Goal: Task Accomplishment & Management: Use online tool/utility

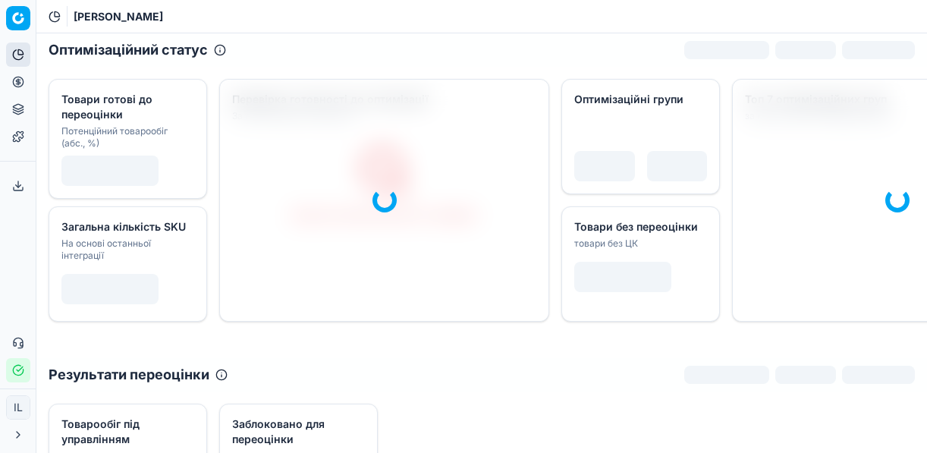
click at [14, 84] on circle at bounding box center [18, 82] width 10 height 10
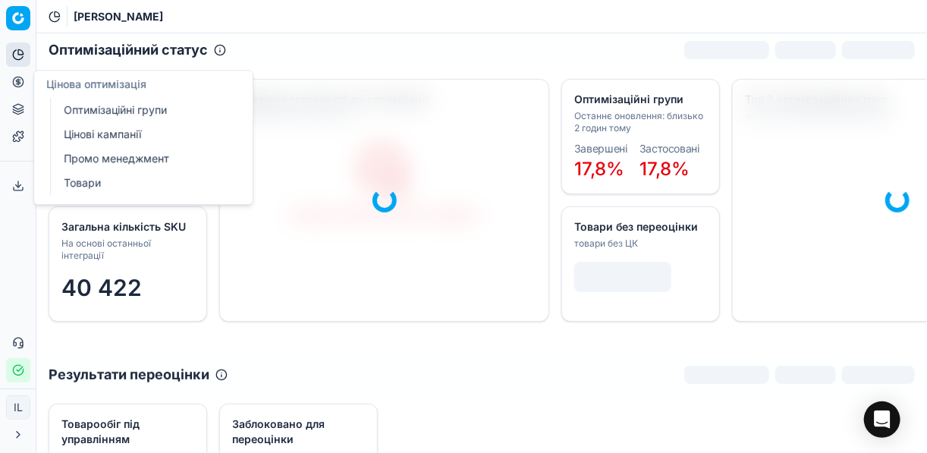
click at [107, 137] on link "Цінові кампанії" at bounding box center [146, 134] width 177 height 21
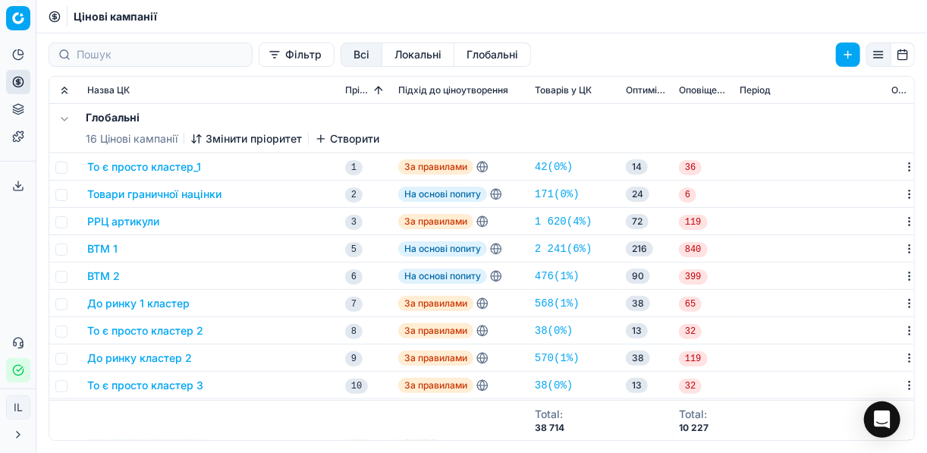
click at [259, 63] on button "Фільтр" at bounding box center [297, 54] width 76 height 24
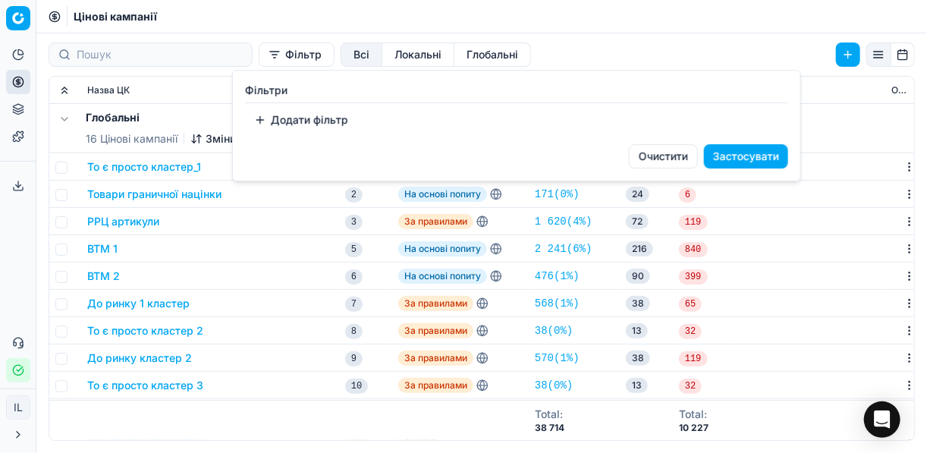
click at [263, 118] on button "Додати фільтр" at bounding box center [301, 120] width 112 height 24
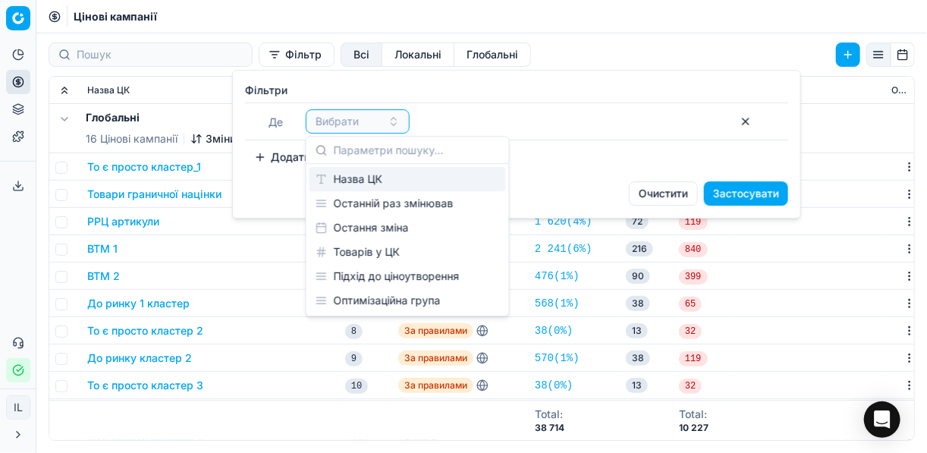
click at [380, 184] on div "Назва ЦК" at bounding box center [408, 179] width 197 height 24
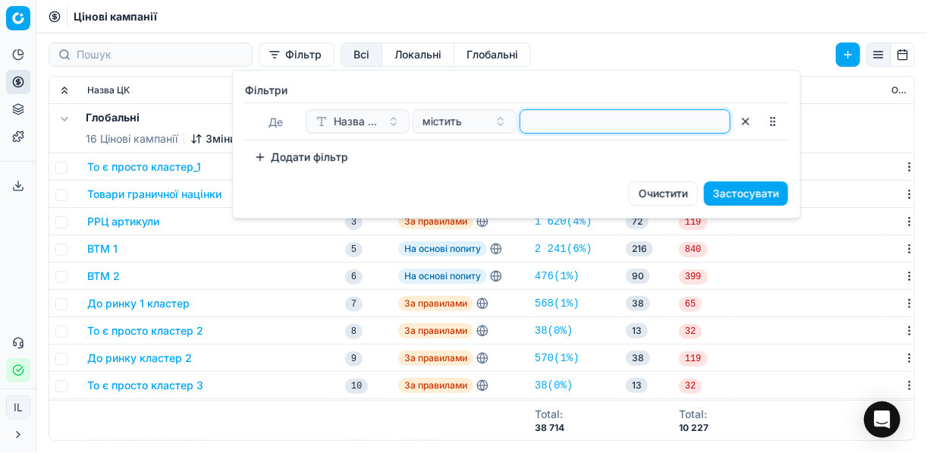
click at [567, 120] on input at bounding box center [625, 121] width 197 height 23
type input "в"
type input "твар"
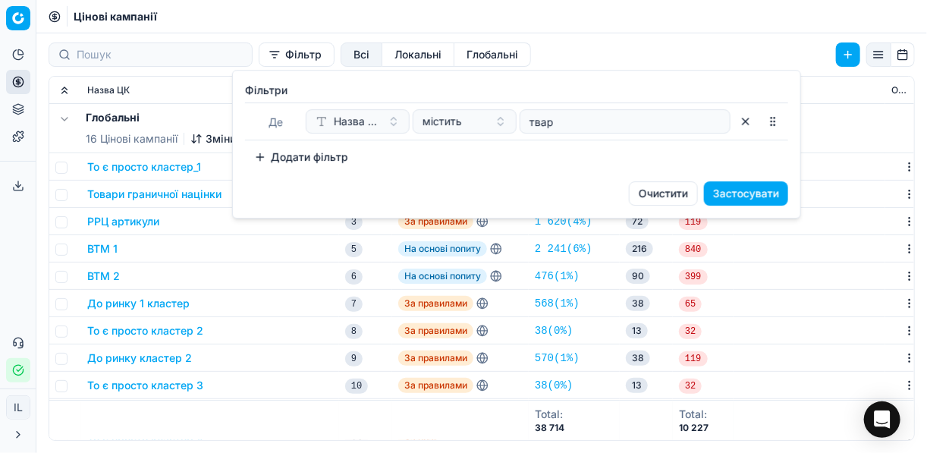
click at [763, 196] on button "Застосувати" at bounding box center [746, 193] width 84 height 24
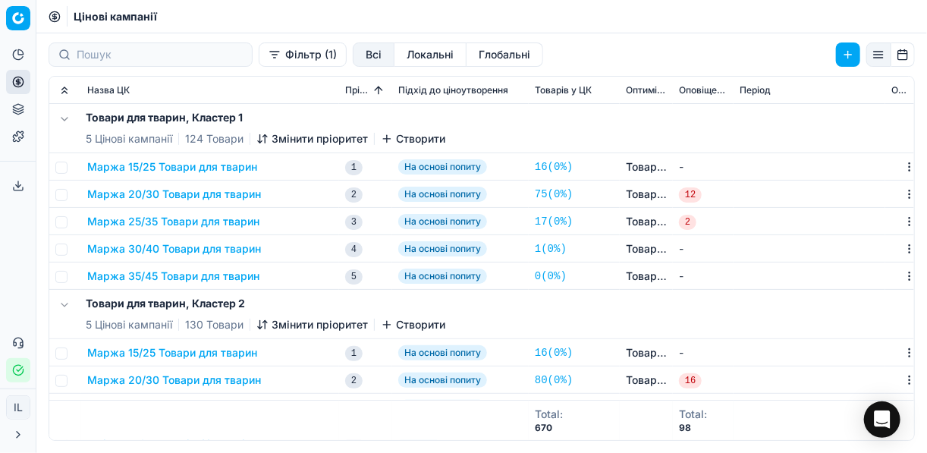
click at [170, 194] on button "Маржа 20/30 Товари для тварин" at bounding box center [174, 194] width 174 height 15
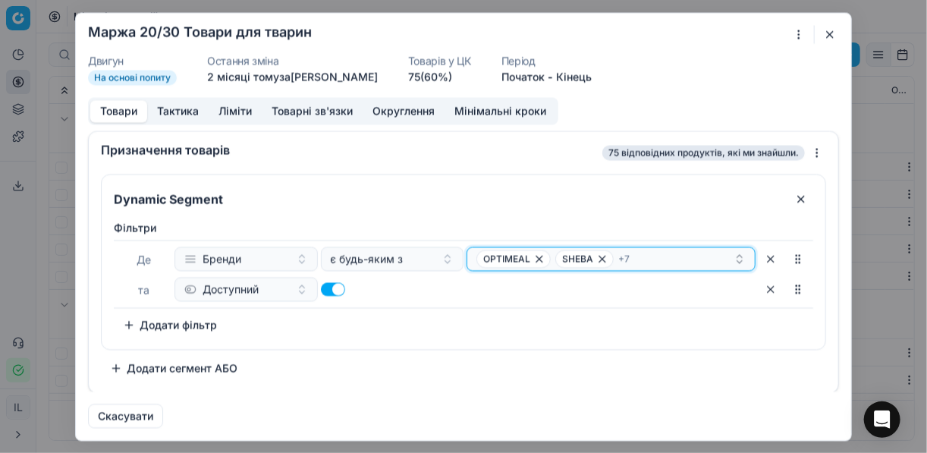
click at [707, 257] on div "OPTIMEAL SHEBA + 7" at bounding box center [605, 259] width 257 height 18
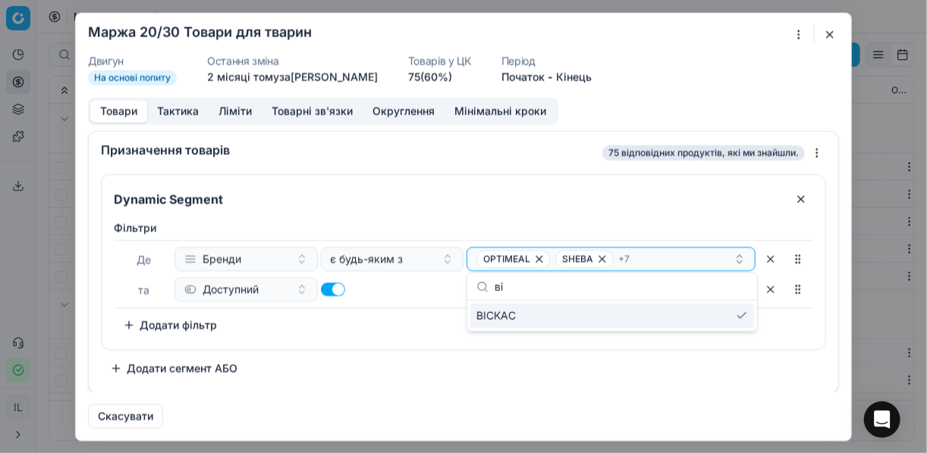
type input "ві"
click at [712, 317] on div "ВІСКАС" at bounding box center [613, 316] width 284 height 24
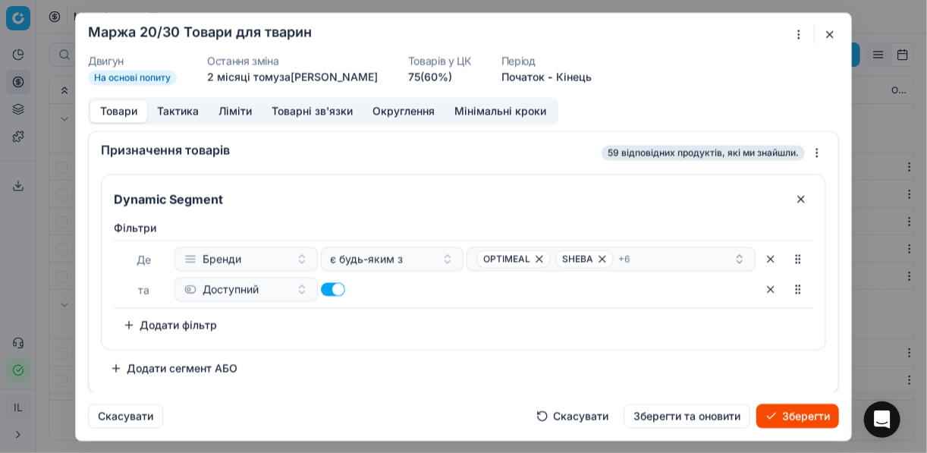
click at [568, 417] on button "Скасувати" at bounding box center [572, 416] width 90 height 24
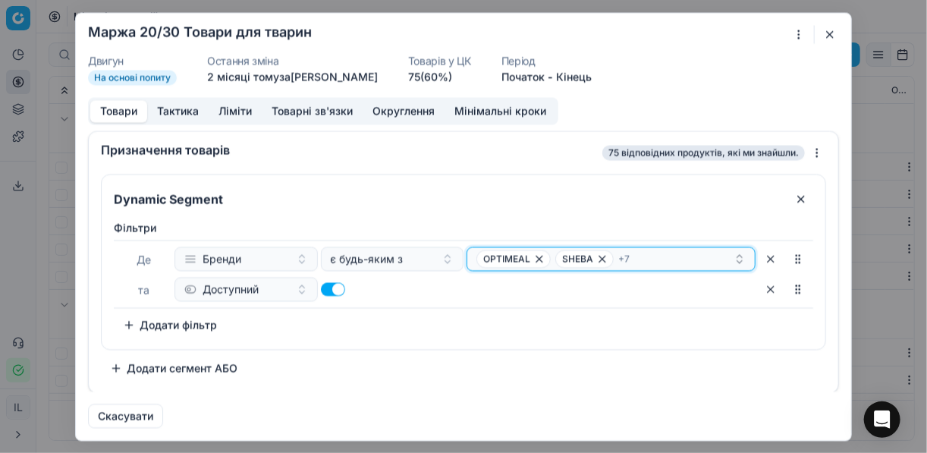
click at [675, 261] on div "OPTIMEAL SHEBA + 7" at bounding box center [605, 259] width 257 height 18
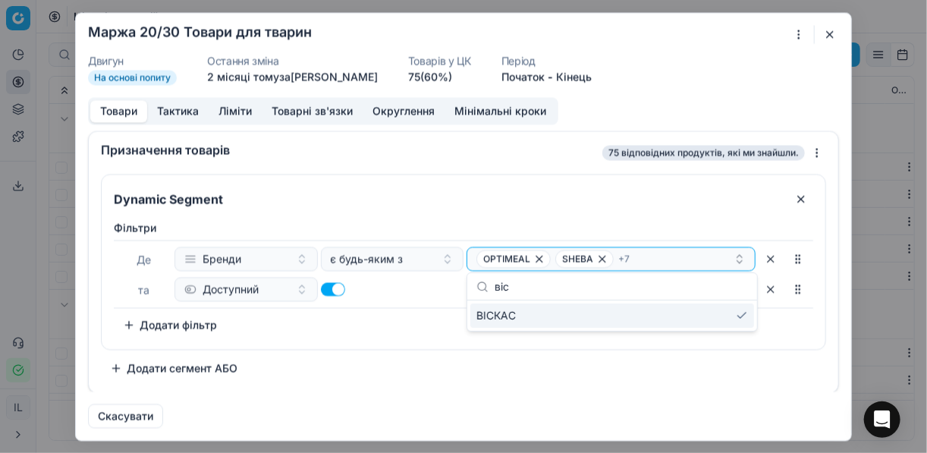
type input "віс"
click at [741, 313] on div "ВІСКАС" at bounding box center [613, 316] width 284 height 24
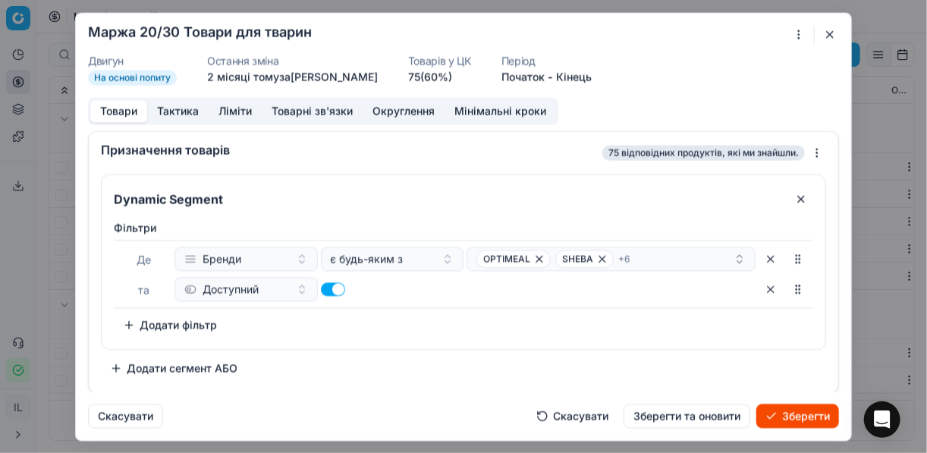
click at [394, 319] on div "Фiльтри [PERSON_NAME] є будь-яким з OPTIMEAL SHEBA + 6 та Доступний To pick up …" at bounding box center [464, 278] width 700 height 117
click at [781, 418] on button "Зберегти" at bounding box center [798, 416] width 83 height 24
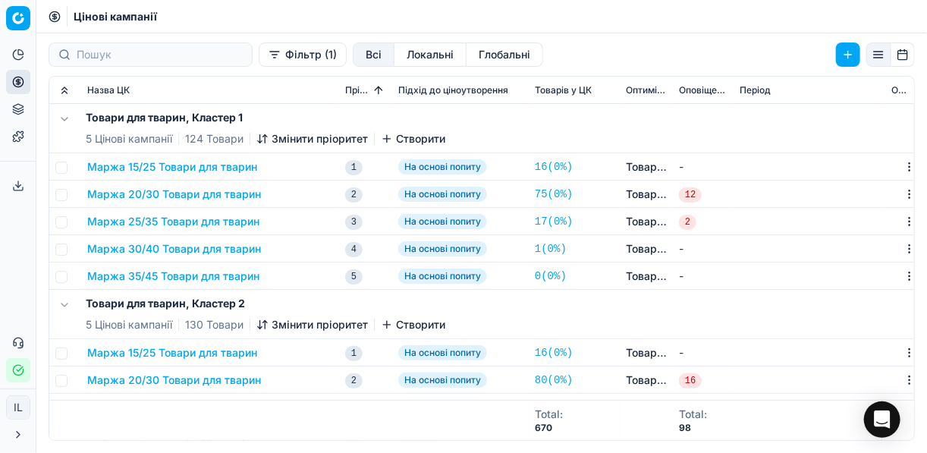
click at [165, 168] on button "Маржа 15/25 Товари для тварин" at bounding box center [172, 166] width 170 height 15
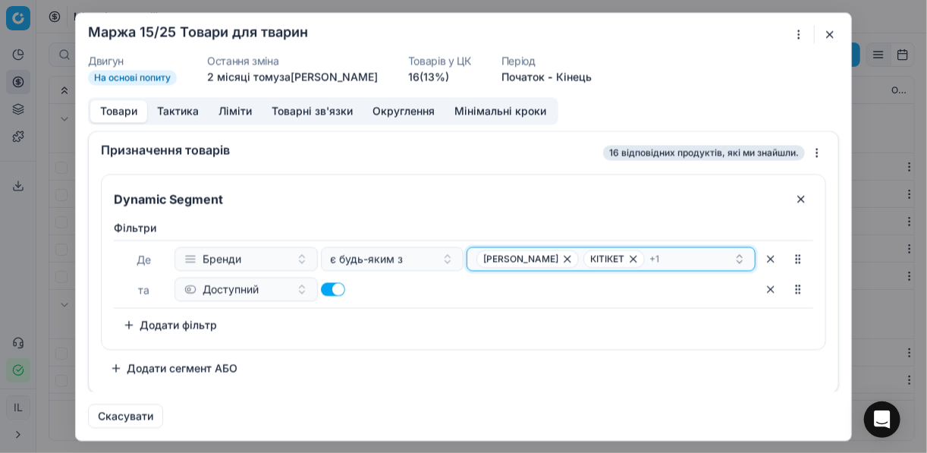
click at [644, 254] on div "[PERSON_NAME] + 1" at bounding box center [605, 259] width 257 height 18
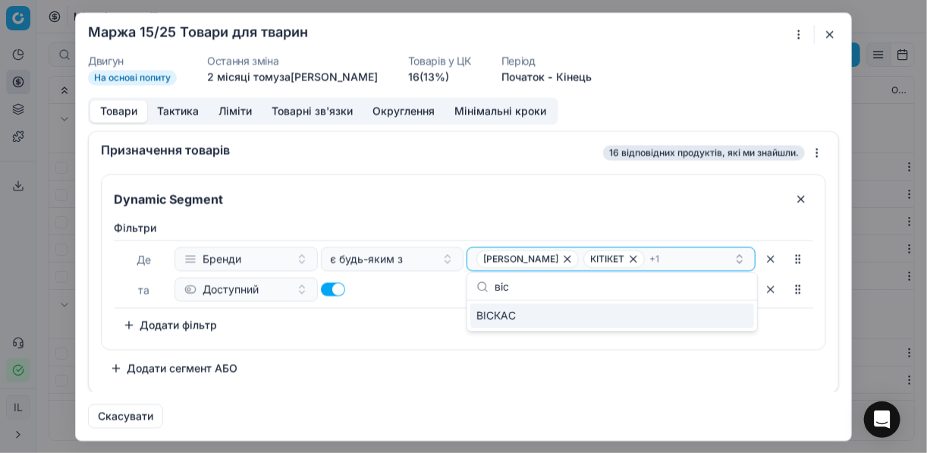
type input "віс"
click at [724, 313] on div "ВІСКАС" at bounding box center [613, 316] width 284 height 24
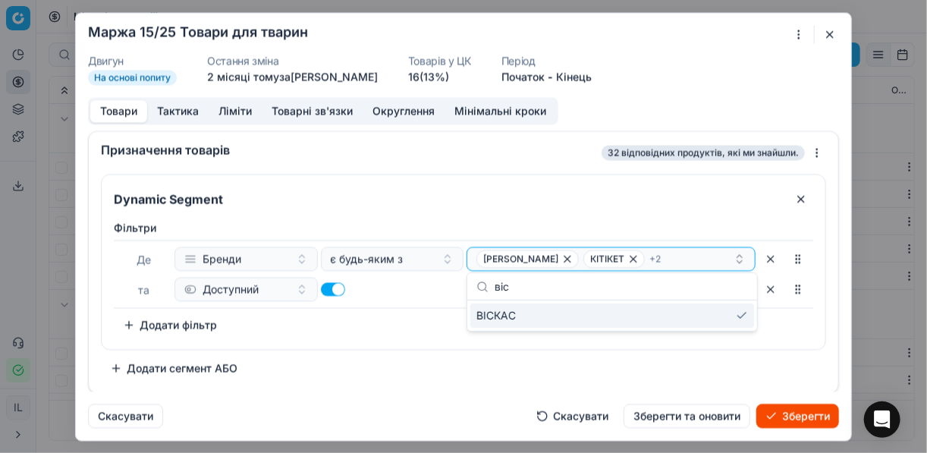
click at [792, 410] on button "Зберегти" at bounding box center [798, 416] width 83 height 24
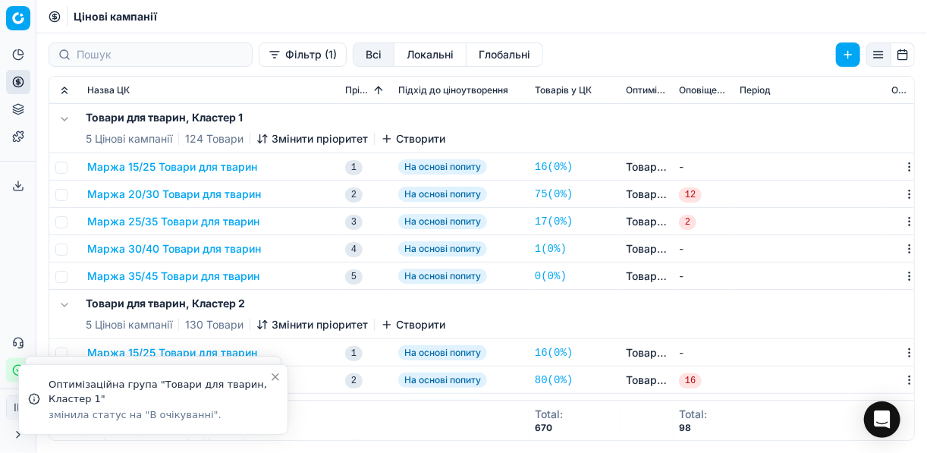
scroll to position [121, 0]
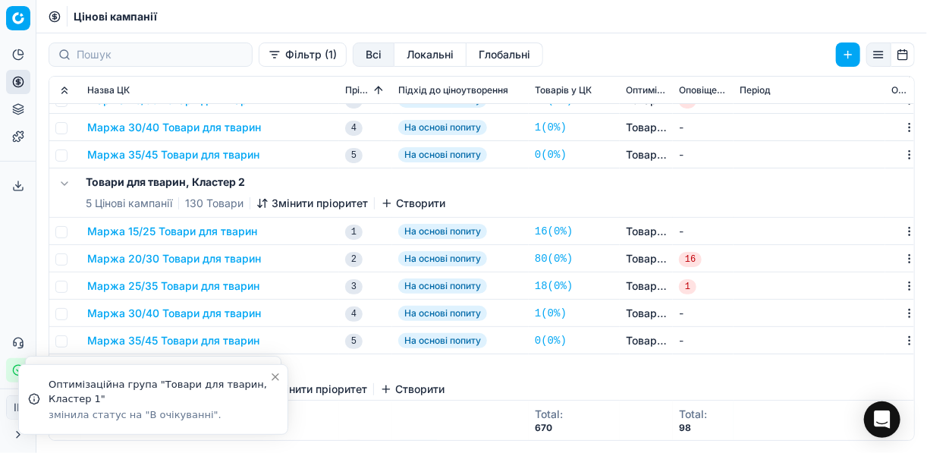
click at [196, 257] on button "Маржа 20/30 Товари для тварин" at bounding box center [174, 258] width 174 height 15
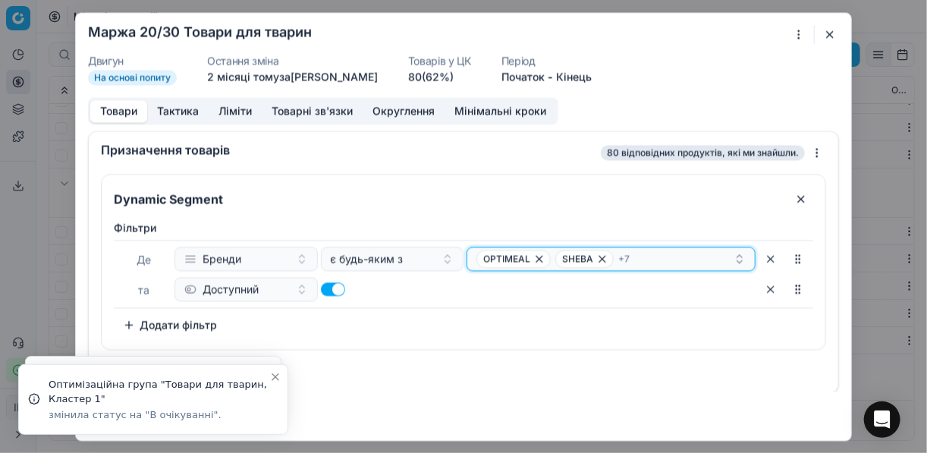
click at [663, 255] on div "OPTIMEAL SHEBA + 7" at bounding box center [605, 259] width 257 height 18
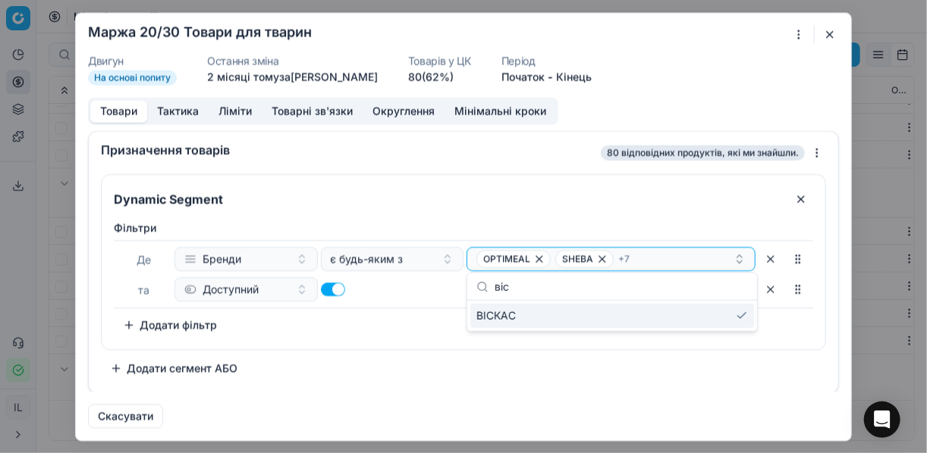
type input "віс"
click at [739, 316] on div "ВІСКАС" at bounding box center [613, 316] width 284 height 24
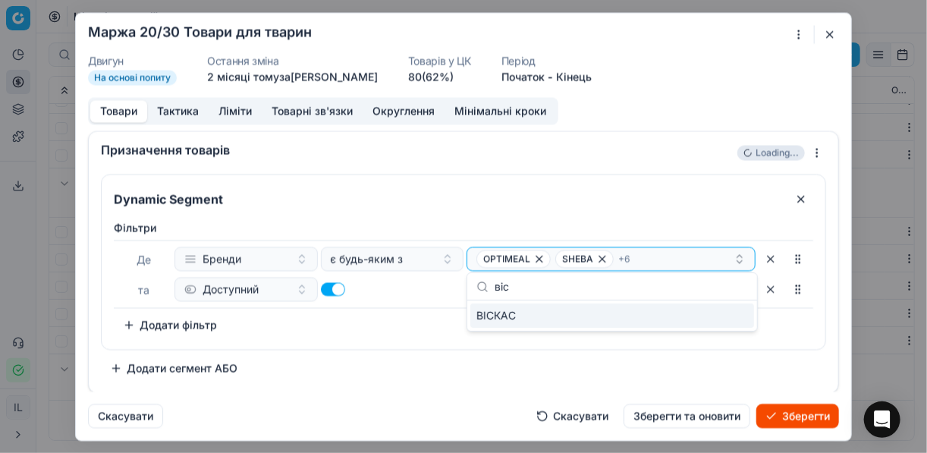
click at [785, 417] on button "Зберегти" at bounding box center [798, 416] width 83 height 24
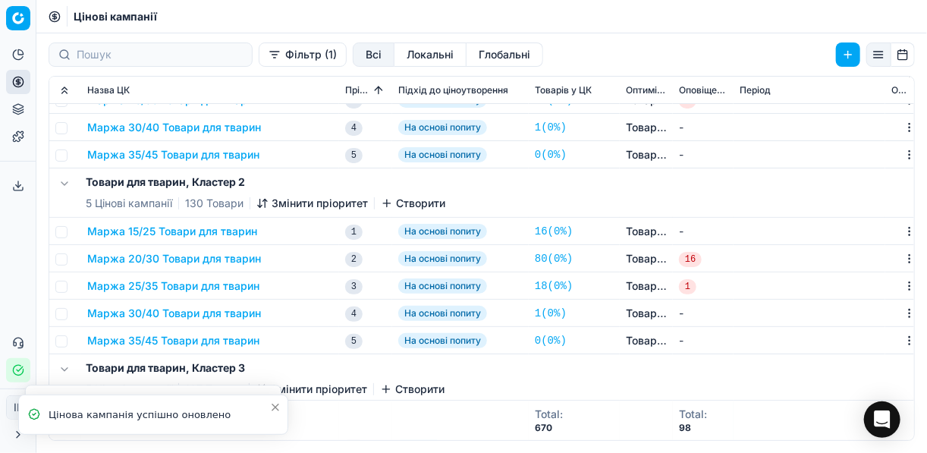
click at [209, 233] on button "Маржа 15/25 Товари для тварин" at bounding box center [172, 231] width 170 height 15
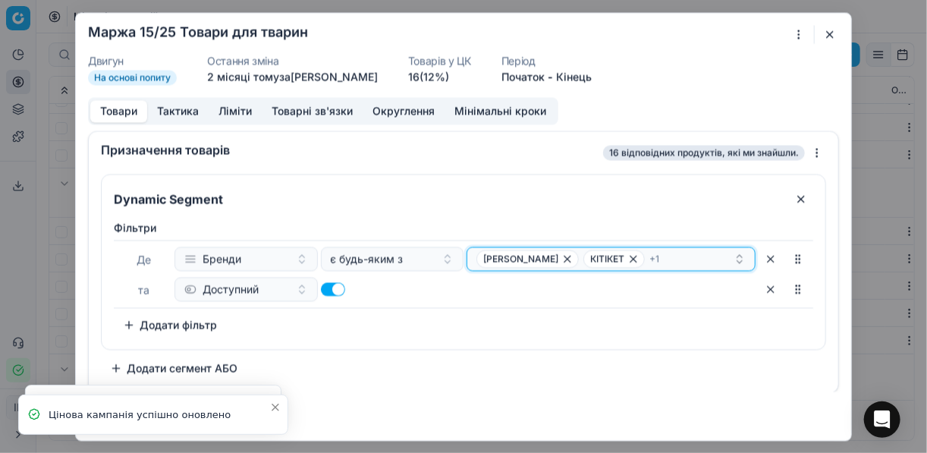
click at [647, 260] on div "[PERSON_NAME] + 1" at bounding box center [605, 259] width 257 height 18
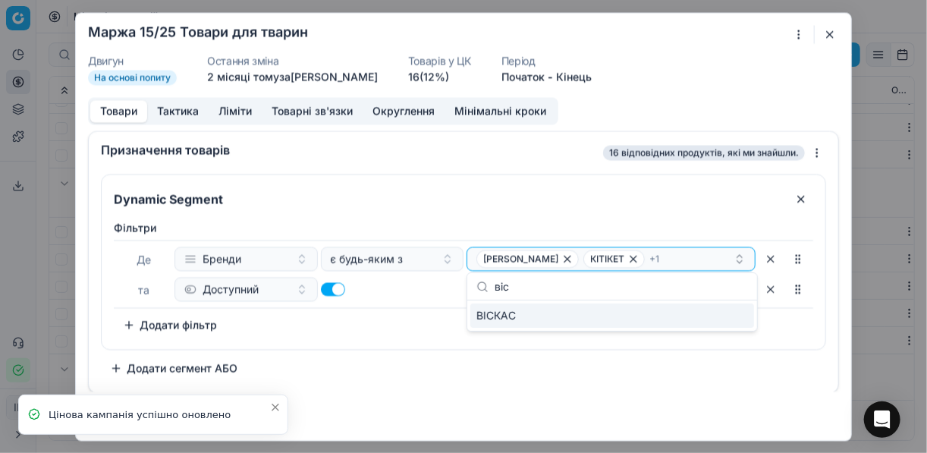
type input "віс"
click at [725, 316] on div "ВІСКАС" at bounding box center [613, 316] width 284 height 24
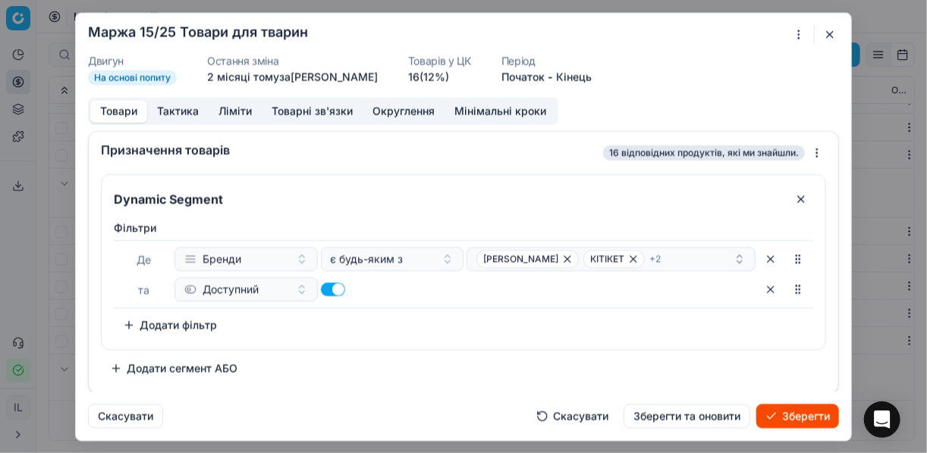
click at [792, 414] on button "Зберегти" at bounding box center [798, 416] width 83 height 24
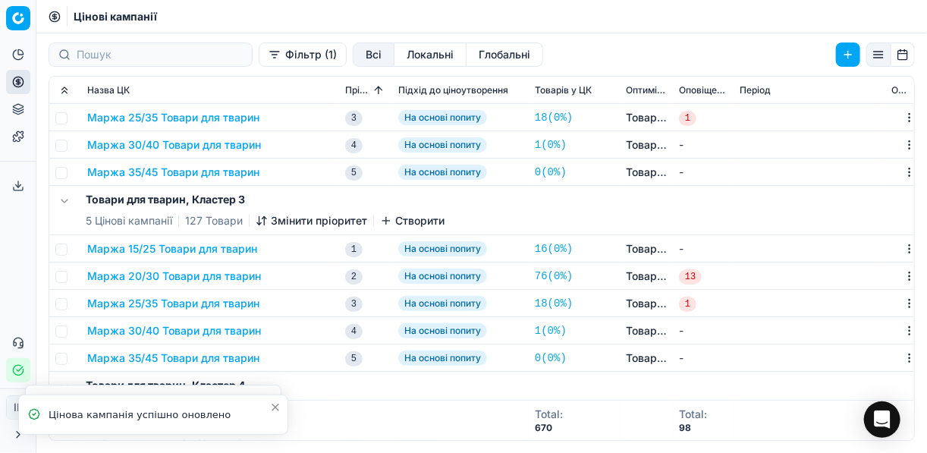
scroll to position [304, 0]
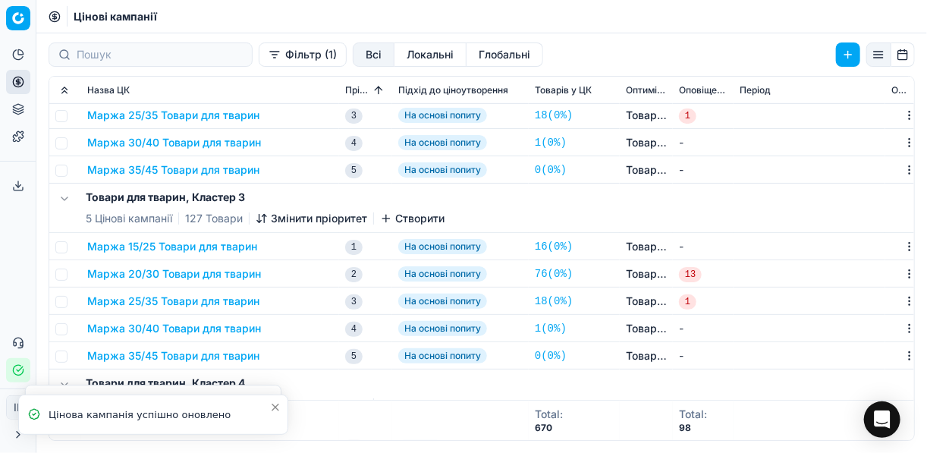
click at [221, 275] on button "Маржа 20/30 Товари для тварин" at bounding box center [174, 273] width 174 height 15
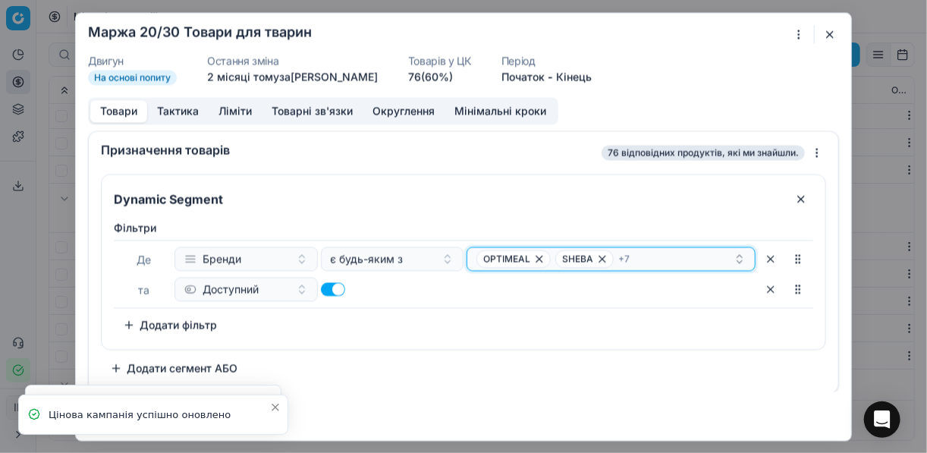
click at [644, 258] on div "OPTIMEAL SHEBA + 7" at bounding box center [605, 259] width 257 height 18
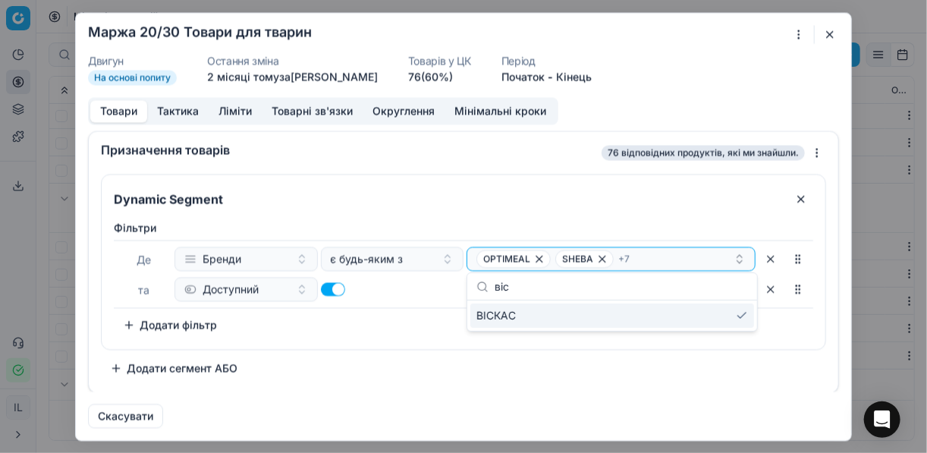
type input "віс"
click at [743, 315] on div "ВІСКАС" at bounding box center [613, 316] width 284 height 24
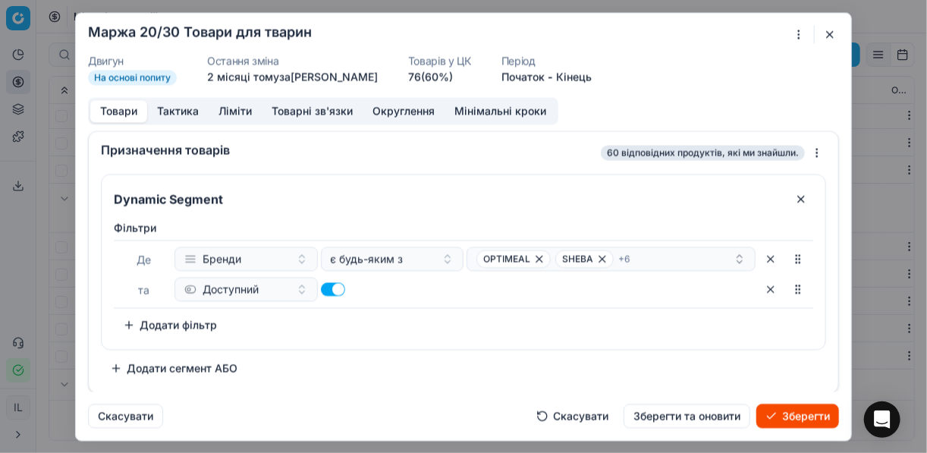
click at [785, 413] on button "Зберегти" at bounding box center [798, 416] width 83 height 24
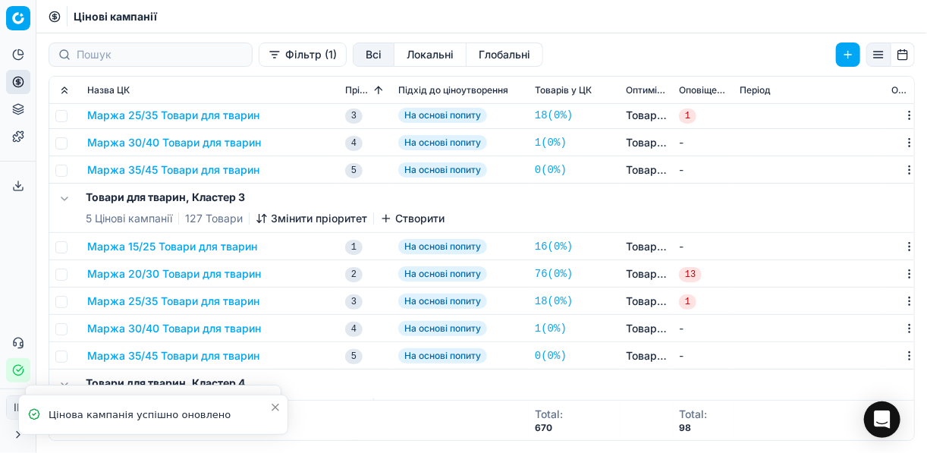
click at [244, 244] on button "Маржа 15/25 Товари для тварин" at bounding box center [172, 246] width 170 height 15
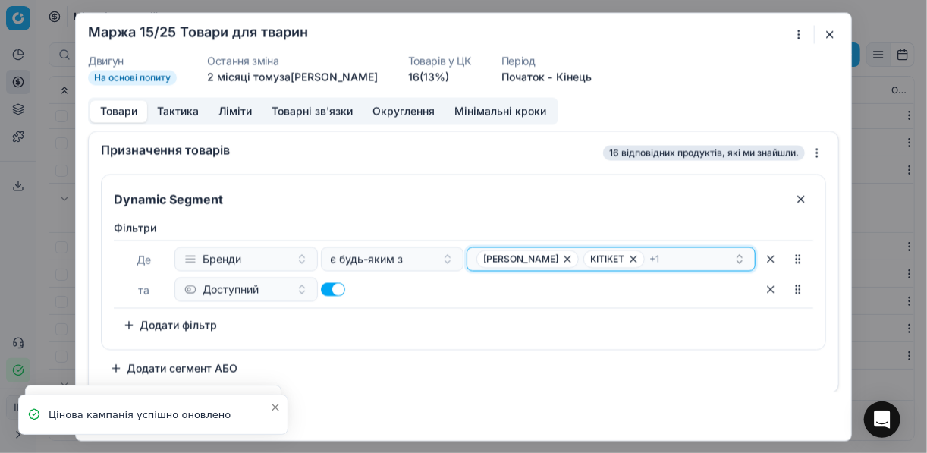
click at [690, 250] on div "[PERSON_NAME] + 1" at bounding box center [605, 259] width 257 height 18
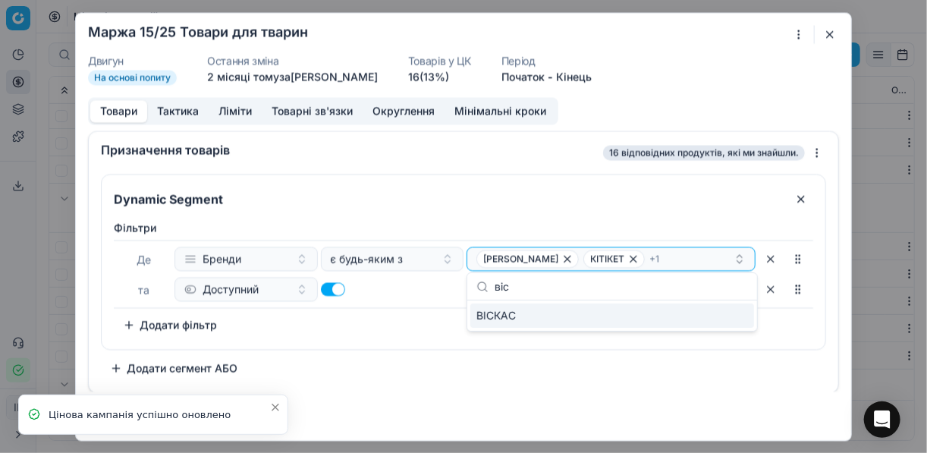
type input "віс"
click at [732, 320] on div "ВІСКАС" at bounding box center [613, 316] width 284 height 24
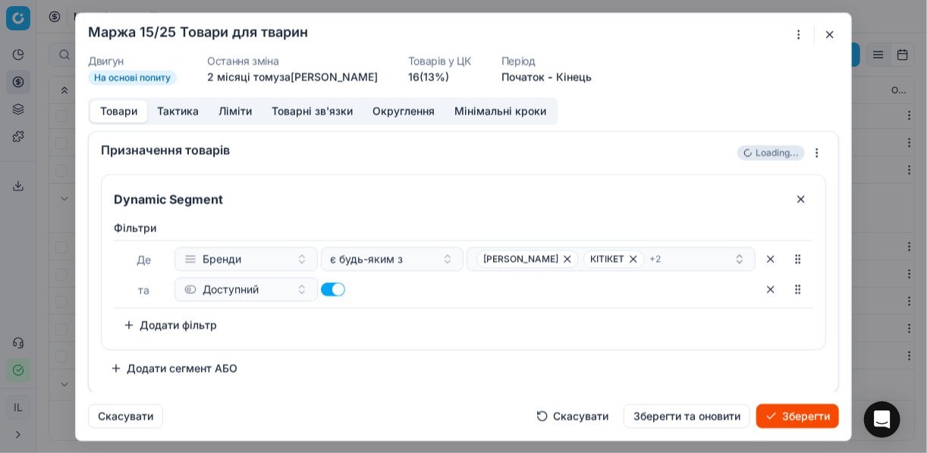
click at [783, 416] on button "Зберегти" at bounding box center [798, 416] width 83 height 24
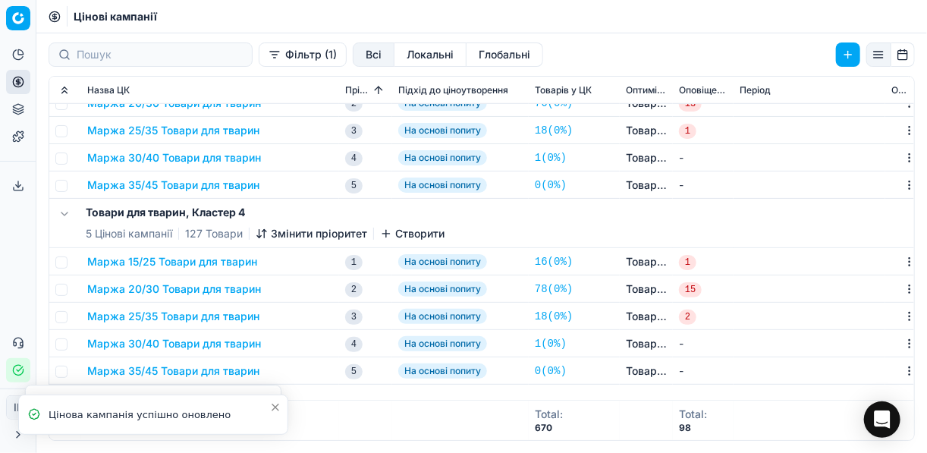
scroll to position [546, 0]
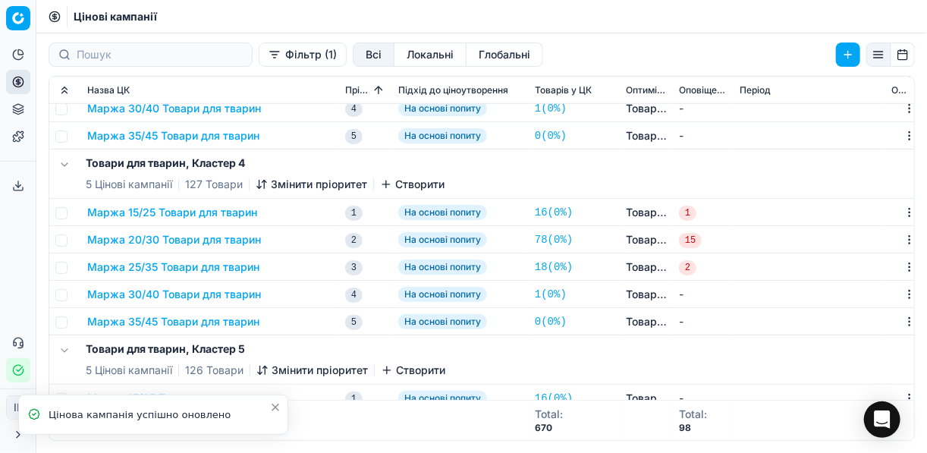
click at [202, 242] on button "Маржа 20/30 Товари для тварин" at bounding box center [174, 239] width 174 height 15
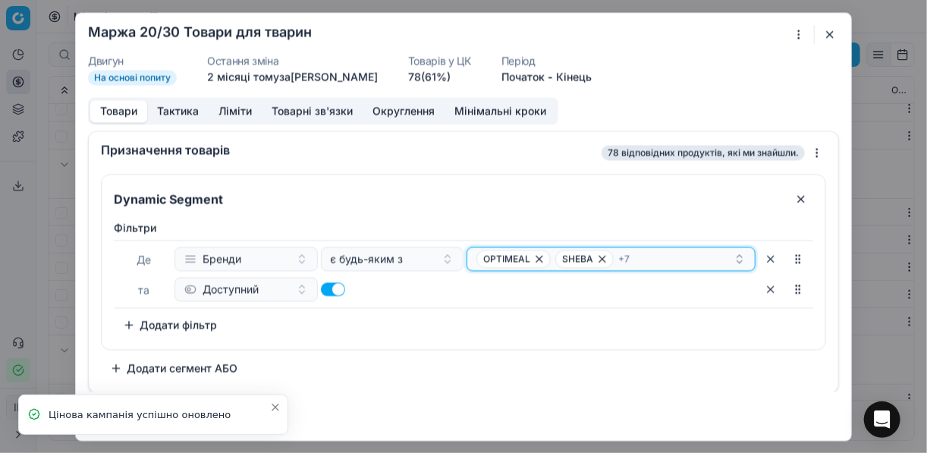
click at [713, 255] on div "OPTIMEAL SHEBA + 7" at bounding box center [605, 259] width 257 height 18
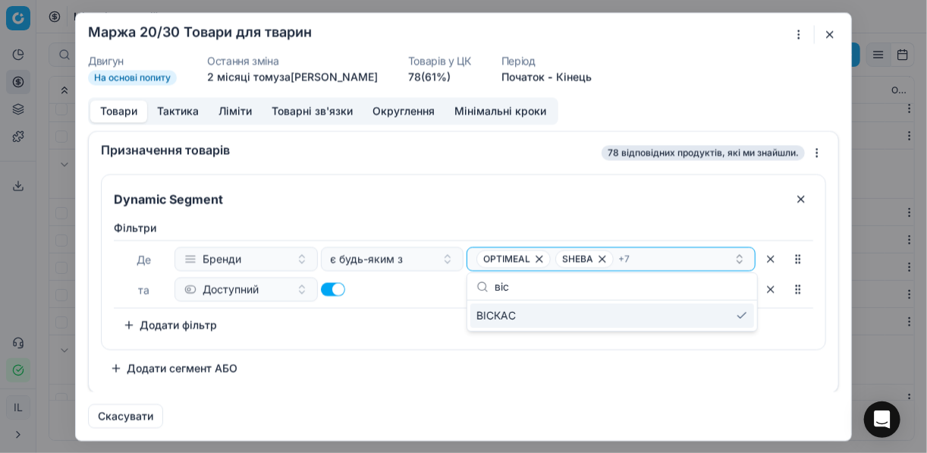
type input "віс"
click at [737, 320] on div "ВІСКАС" at bounding box center [613, 316] width 284 height 24
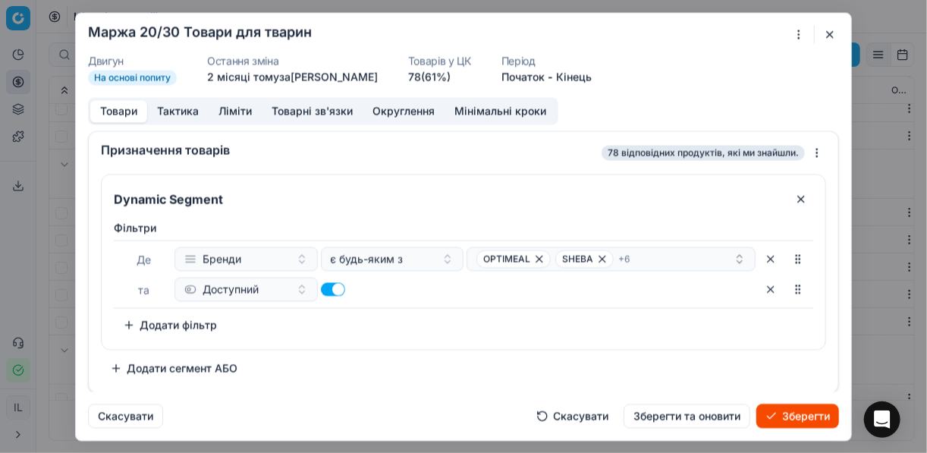
click at [792, 414] on button "Зберегти" at bounding box center [798, 416] width 83 height 24
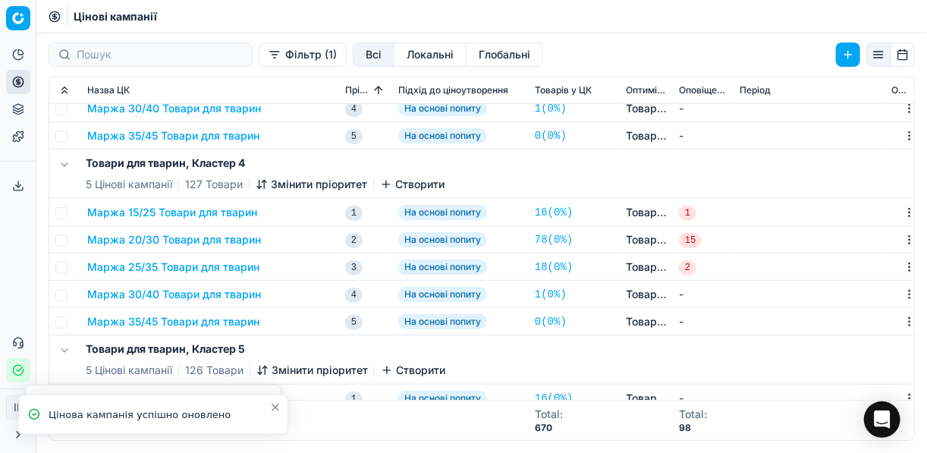
click at [236, 211] on button "Маржа 15/25 Товари для тварин" at bounding box center [172, 212] width 170 height 15
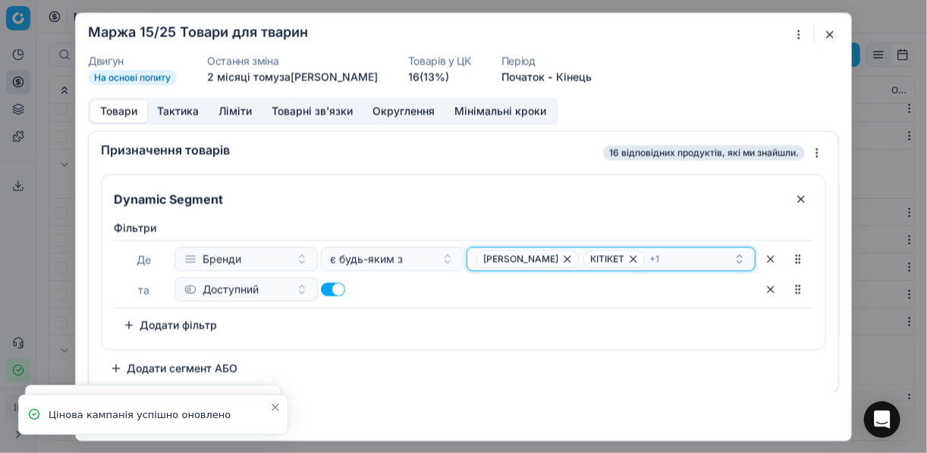
click at [650, 255] on div "[PERSON_NAME] + 1" at bounding box center [605, 259] width 257 height 18
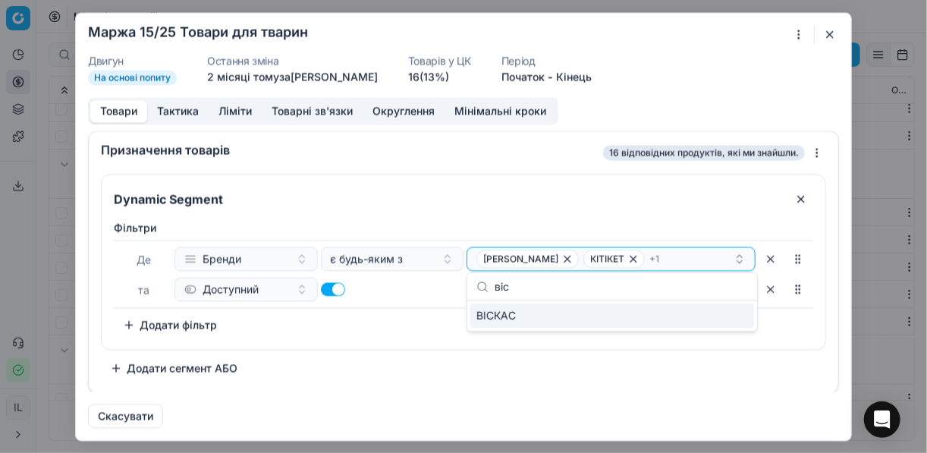
type input "віс"
click at [739, 320] on div "ВІСКАС" at bounding box center [613, 316] width 284 height 24
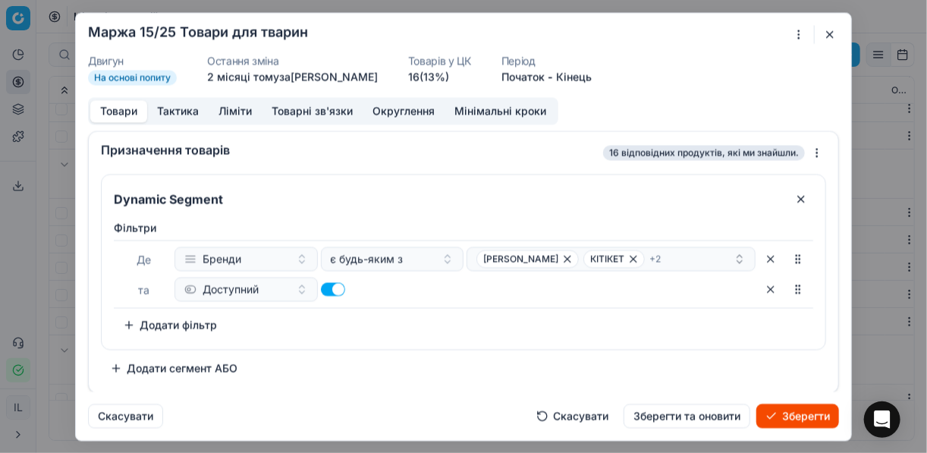
click at [798, 414] on button "Зберегти" at bounding box center [798, 416] width 83 height 24
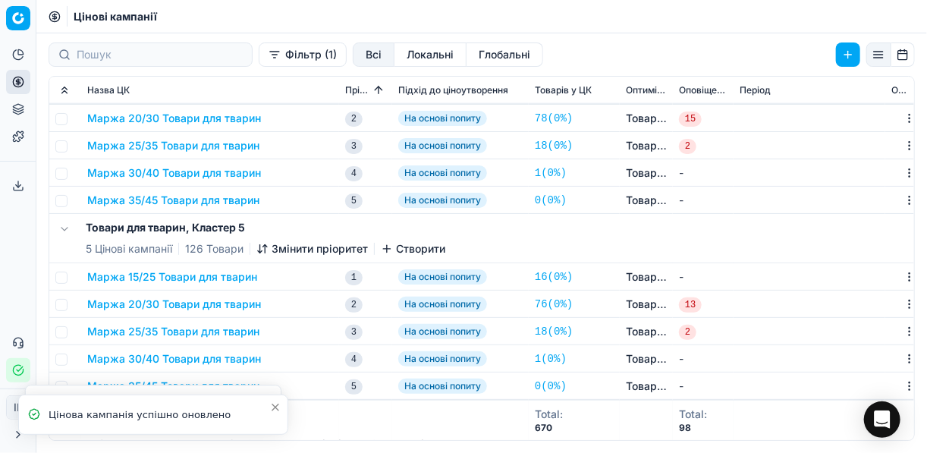
scroll to position [729, 0]
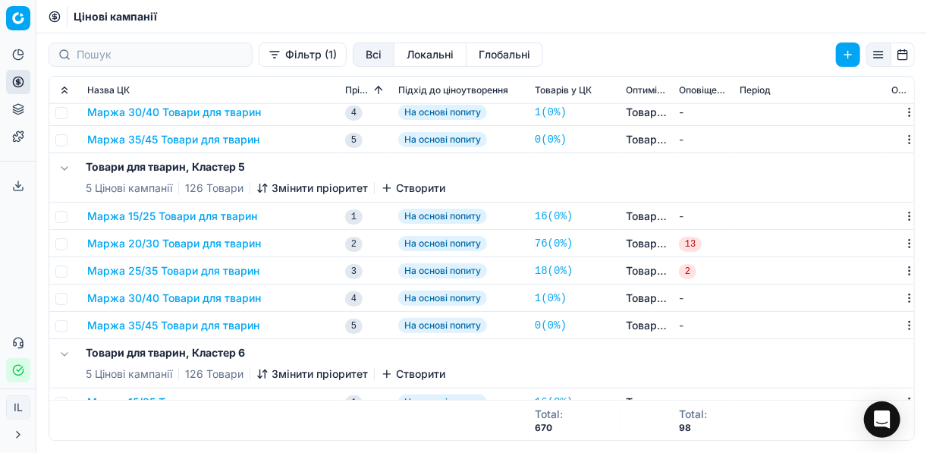
click at [207, 238] on button "Маржа 20/30 Товари для тварин" at bounding box center [174, 243] width 174 height 15
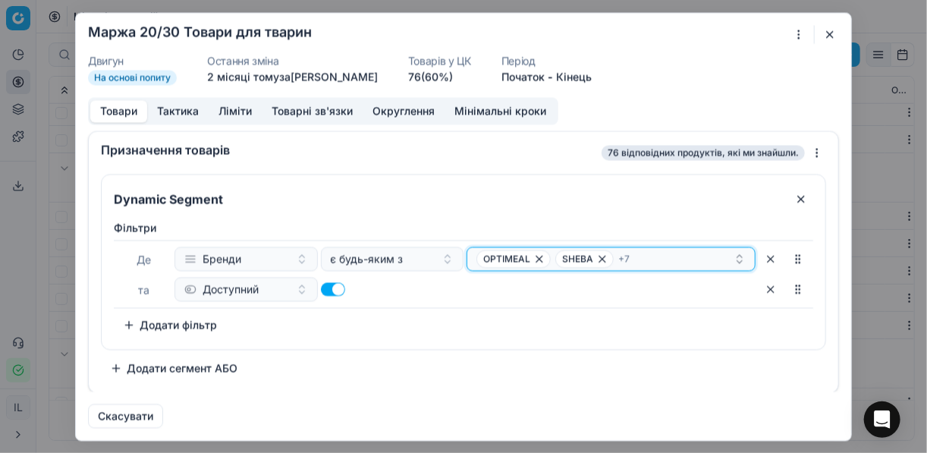
click at [649, 251] on div "OPTIMEAL SHEBA + 7" at bounding box center [605, 259] width 257 height 18
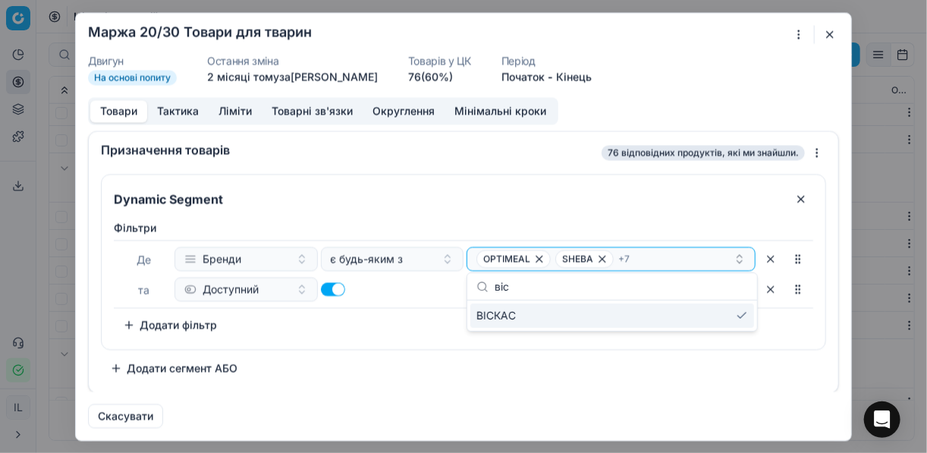
type input "віс"
click at [738, 310] on div "ВІСКАС" at bounding box center [613, 316] width 284 height 24
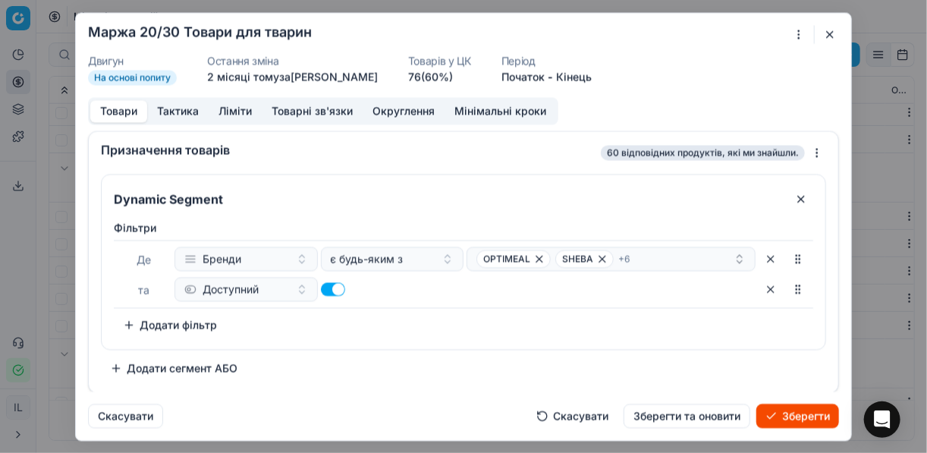
click at [807, 417] on button "Зберегти" at bounding box center [798, 416] width 83 height 24
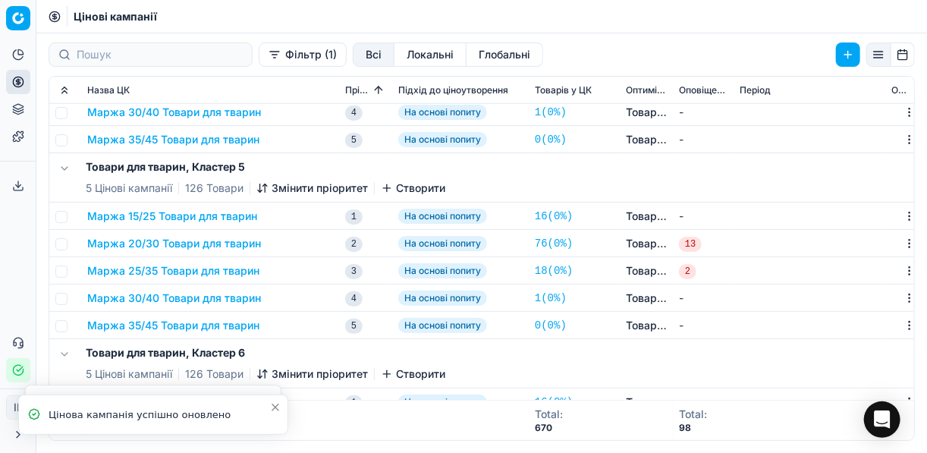
click at [162, 217] on button "Маржа 15/25 Товари для тварин" at bounding box center [172, 216] width 170 height 15
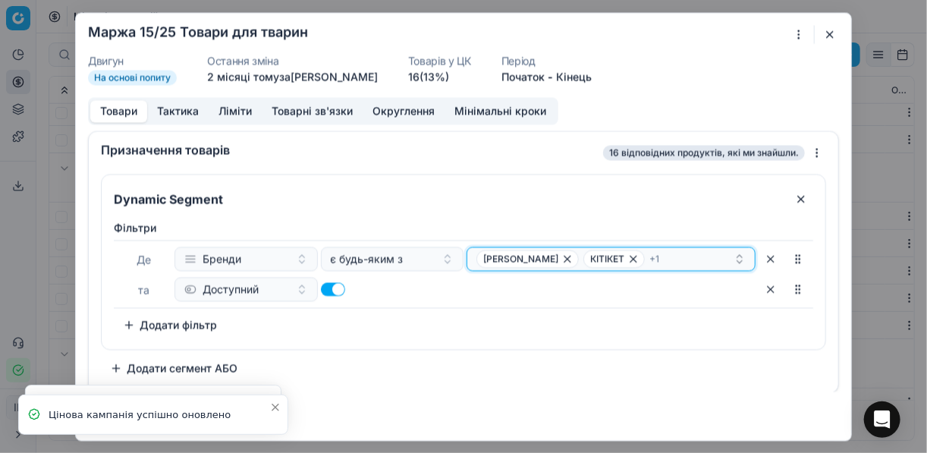
click at [668, 255] on div "[PERSON_NAME] + 1" at bounding box center [605, 259] width 257 height 18
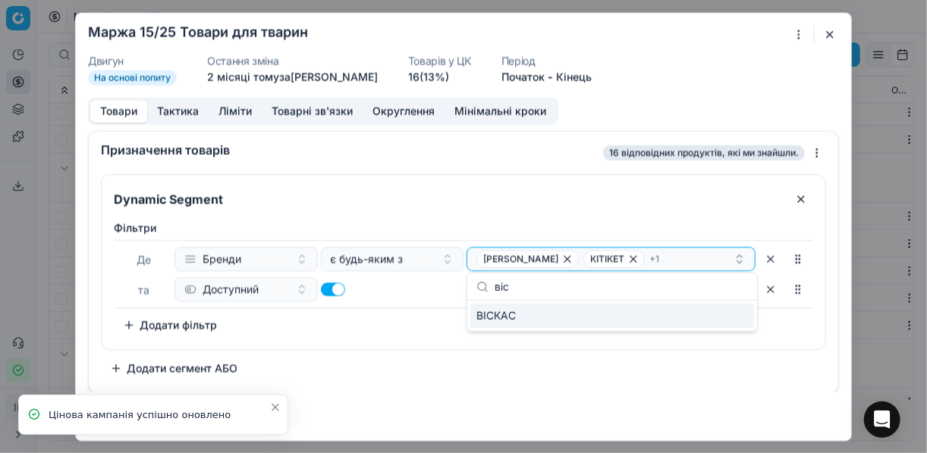
type input "віс"
drag, startPoint x: 717, startPoint y: 323, endPoint x: 767, endPoint y: 323, distance: 50.1
click at [717, 323] on div "ВІСКАС" at bounding box center [613, 316] width 284 height 24
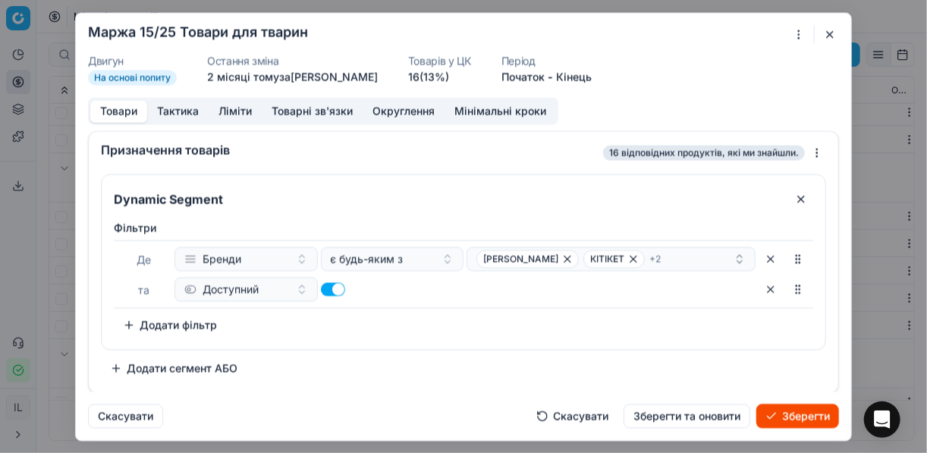
click at [802, 411] on button "Зберегти" at bounding box center [798, 416] width 83 height 24
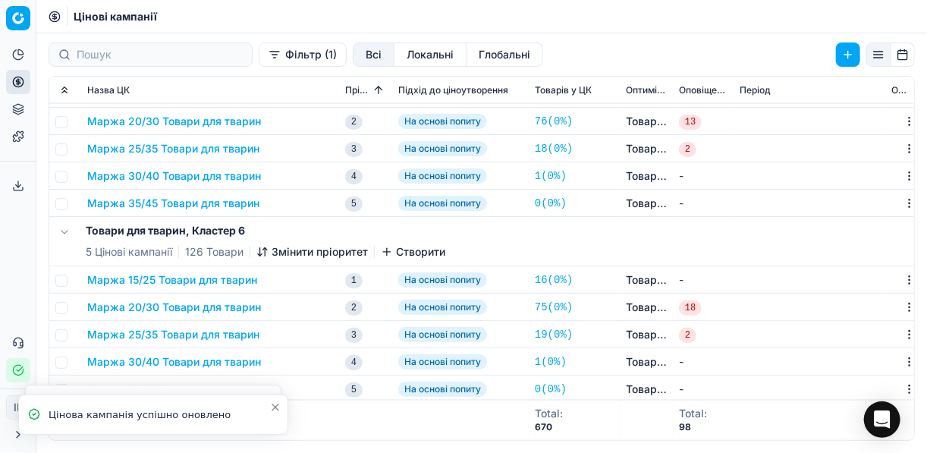
scroll to position [863, 0]
click at [201, 300] on button "Маржа 20/30 Товари для тварин" at bounding box center [174, 306] width 174 height 15
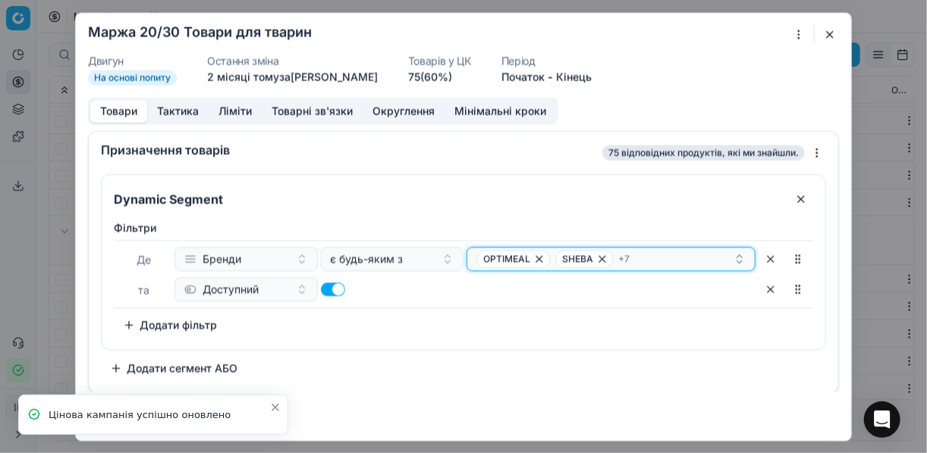
click at [670, 257] on div "OPTIMEAL SHEBA + 7" at bounding box center [605, 259] width 257 height 18
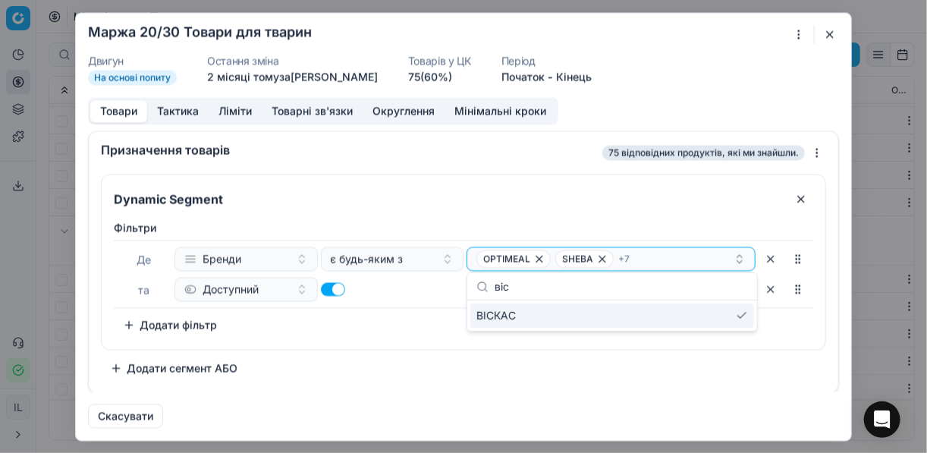
type input "віс"
click at [741, 320] on div "ВІСКАС" at bounding box center [613, 316] width 284 height 24
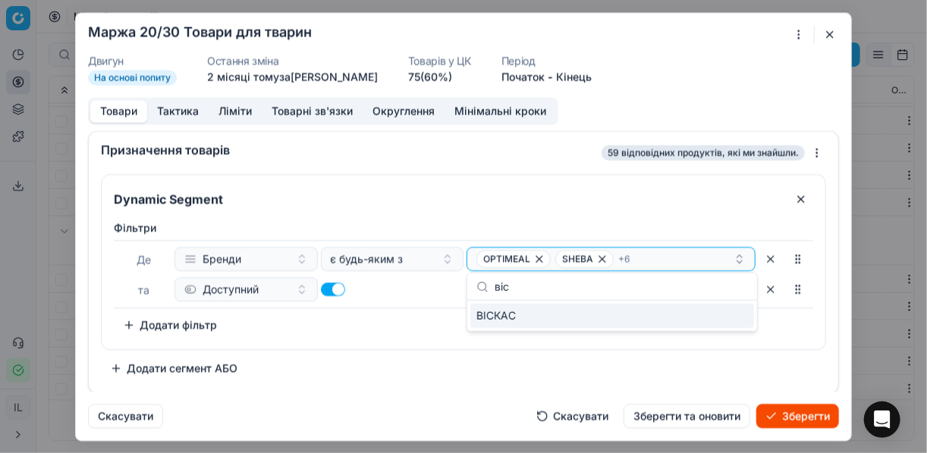
click at [802, 420] on button "Зберегти" at bounding box center [798, 416] width 83 height 24
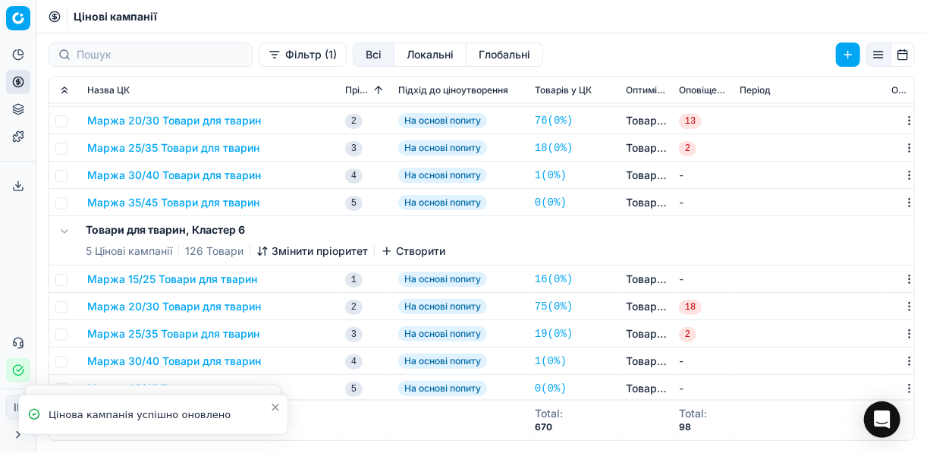
click at [238, 278] on button "Маржа 15/25 Товари для тварин" at bounding box center [172, 279] width 170 height 15
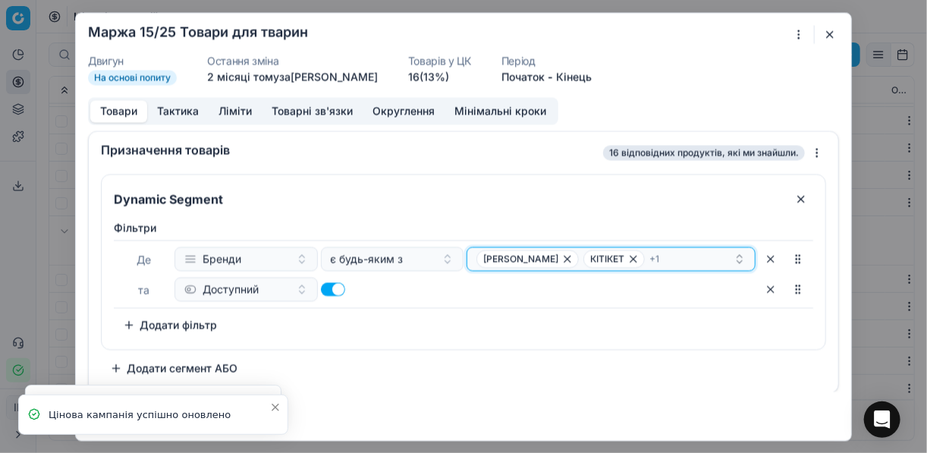
click at [657, 256] on div "[PERSON_NAME] + 1" at bounding box center [605, 259] width 257 height 18
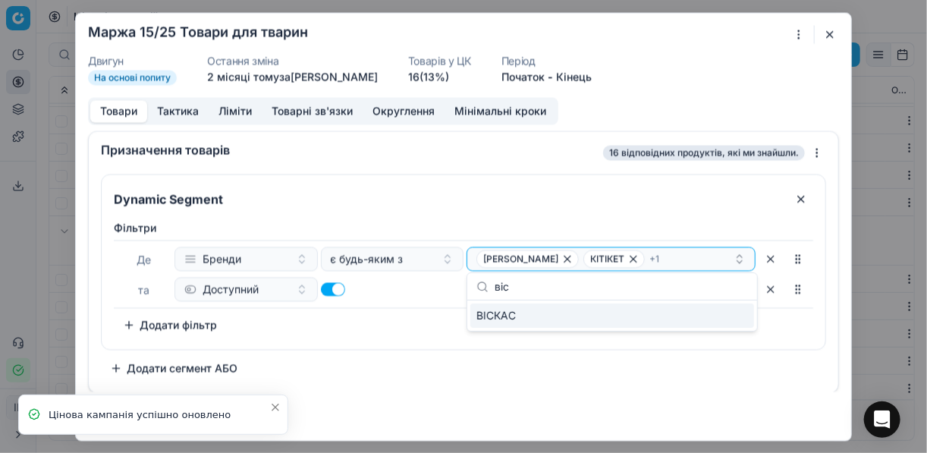
type input "віс"
click at [701, 314] on div "ВІСКАС" at bounding box center [613, 316] width 284 height 24
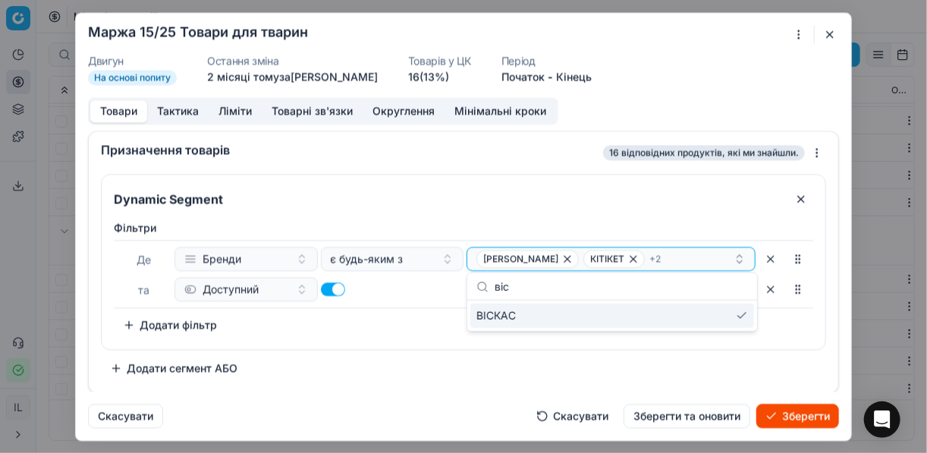
click at [798, 410] on button "Зберегти" at bounding box center [798, 416] width 83 height 24
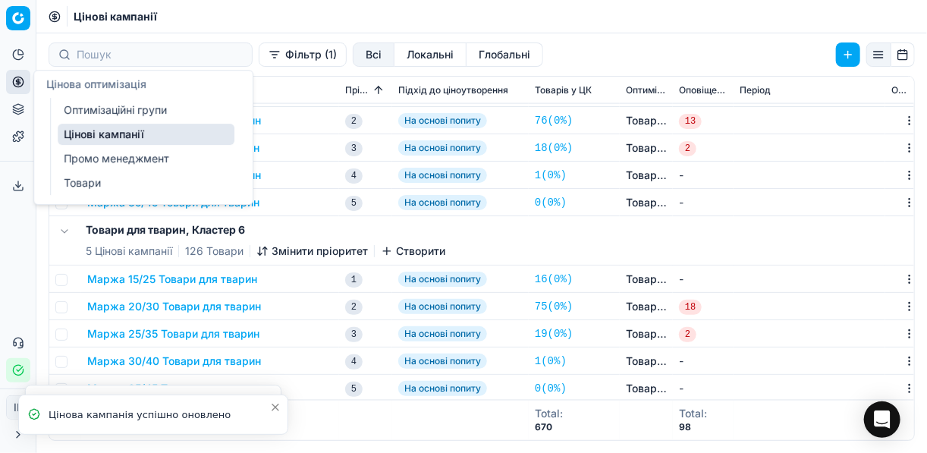
click at [22, 81] on icon at bounding box center [18, 82] width 12 height 12
click at [101, 105] on link "Оптимізаційні групи" at bounding box center [146, 109] width 177 height 21
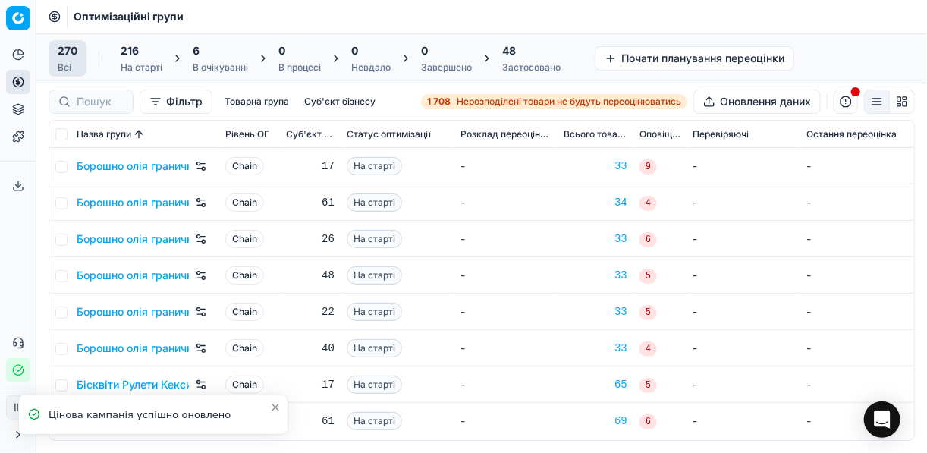
click at [224, 52] on div "6" at bounding box center [220, 50] width 55 height 15
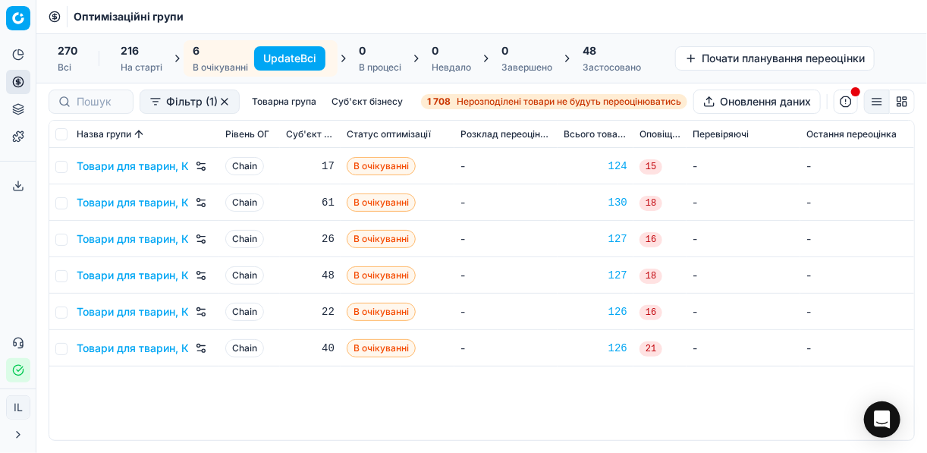
click at [291, 60] on button "Update Всі" at bounding box center [289, 58] width 71 height 24
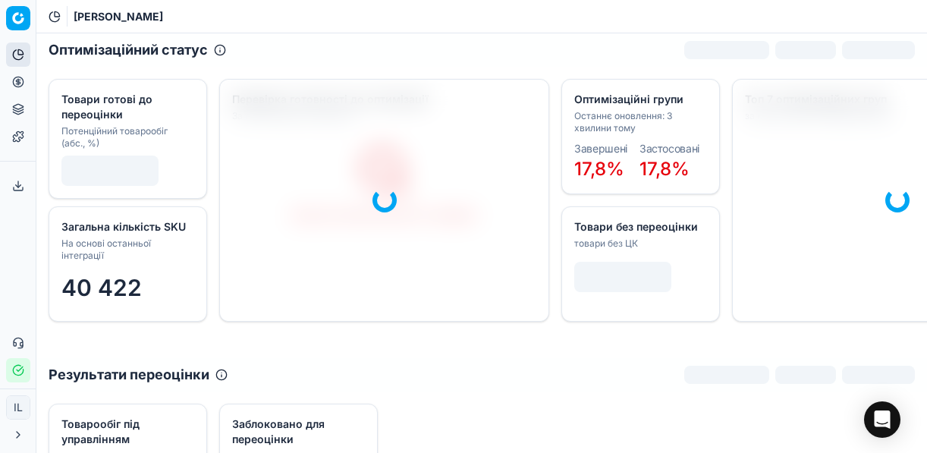
click at [14, 84] on icon at bounding box center [18, 82] width 12 height 12
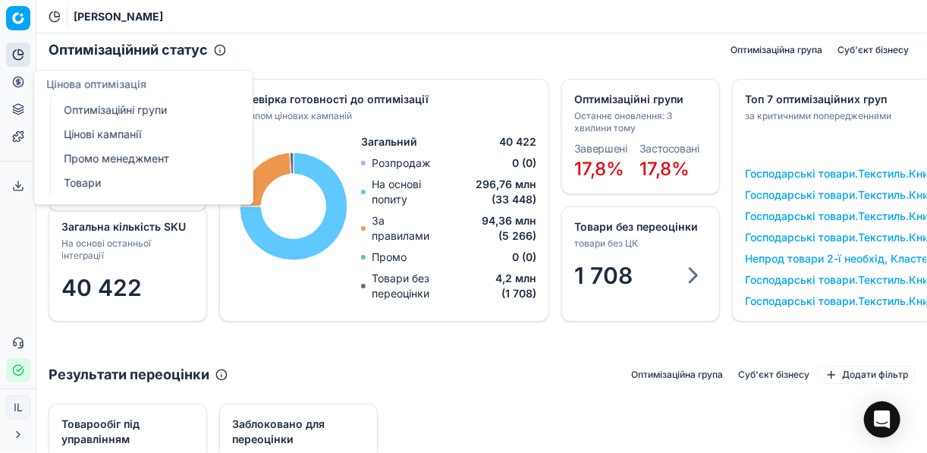
click at [132, 118] on link "Оптимізаційні групи" at bounding box center [146, 109] width 177 height 21
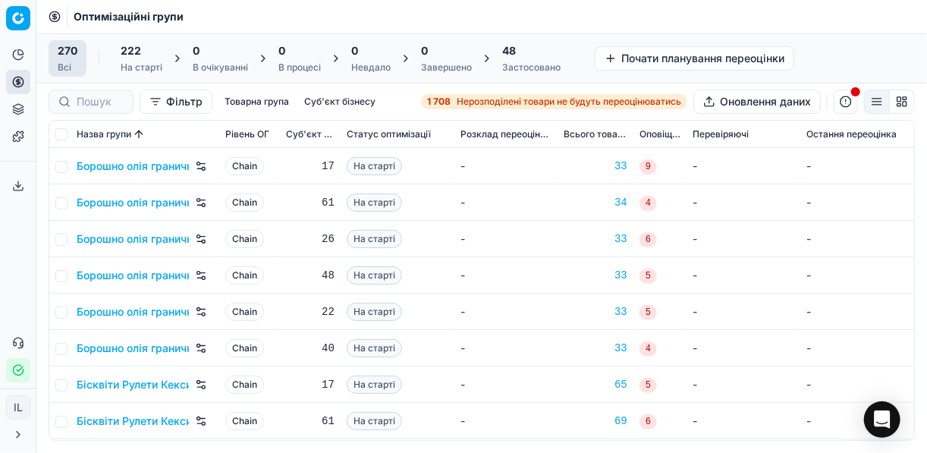
click at [452, 96] on div "1 708 Нерозподілені товари не будуть переоцінюватись" at bounding box center [554, 102] width 254 height 12
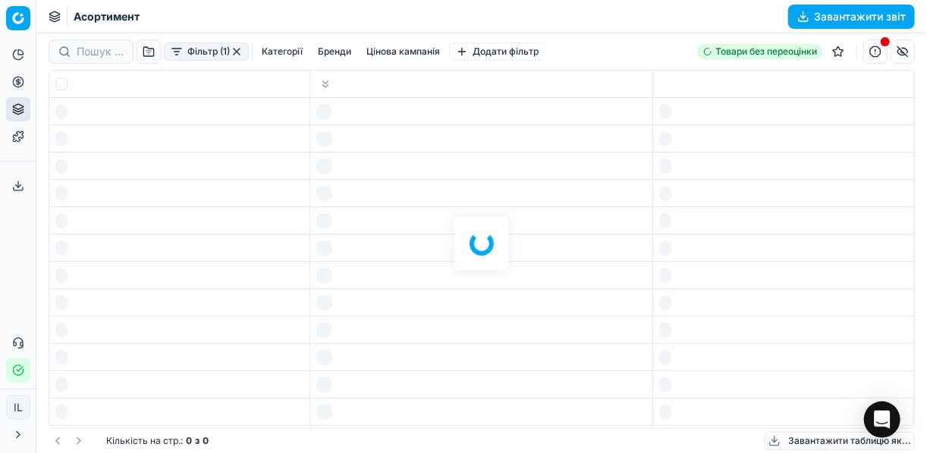
click at [452, 96] on div at bounding box center [481, 243] width 891 height 420
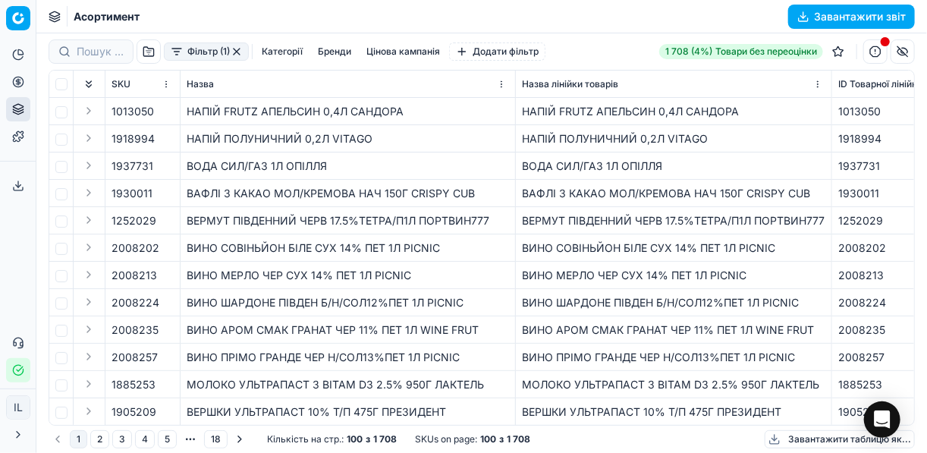
click at [171, 55] on button "Фільтр (1)" at bounding box center [206, 51] width 85 height 18
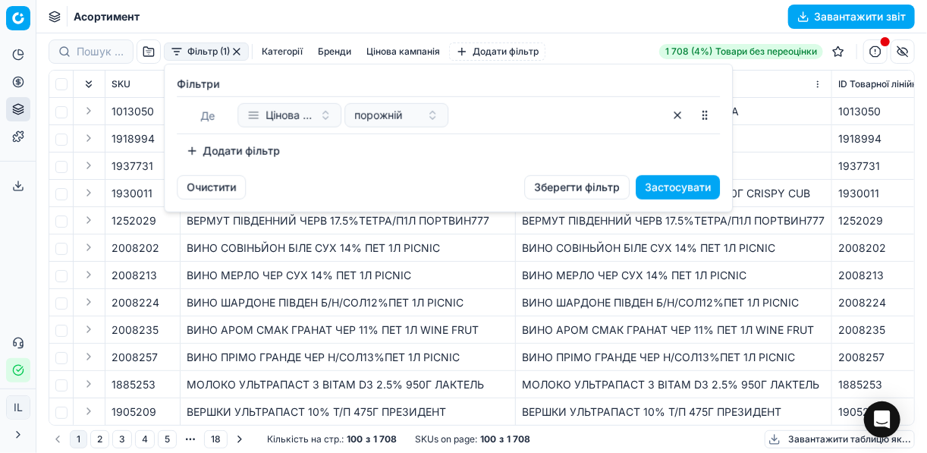
click at [202, 146] on button "Додати фільтр" at bounding box center [233, 151] width 112 height 24
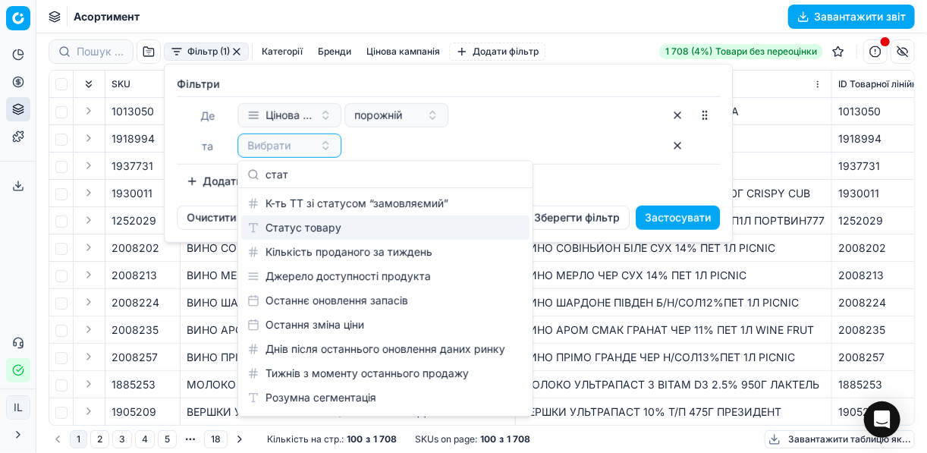
type input "стат"
click at [307, 234] on div "Статус товару" at bounding box center [385, 228] width 288 height 24
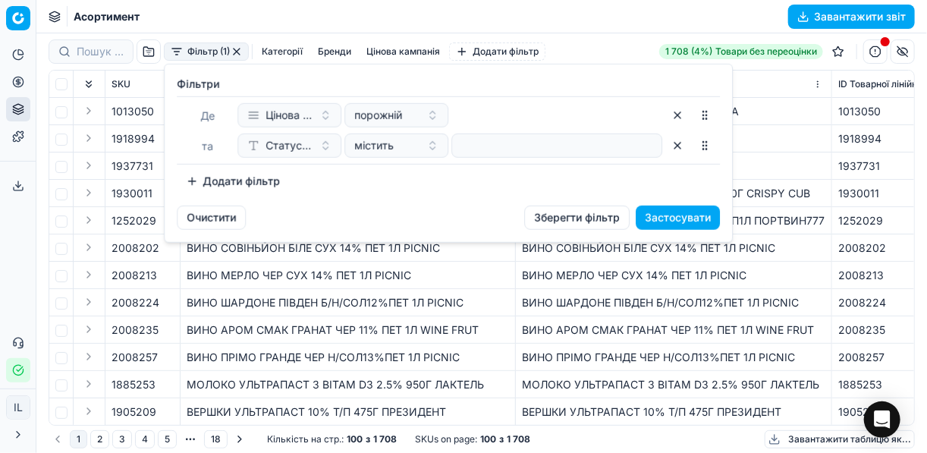
click at [202, 186] on button "Додати фільтр" at bounding box center [233, 181] width 112 height 24
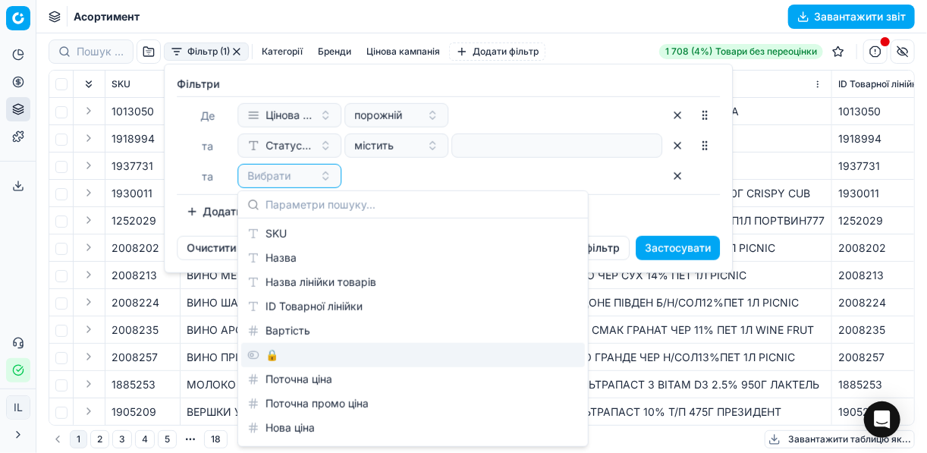
click at [287, 358] on div "🔒" at bounding box center [413, 355] width 344 height 24
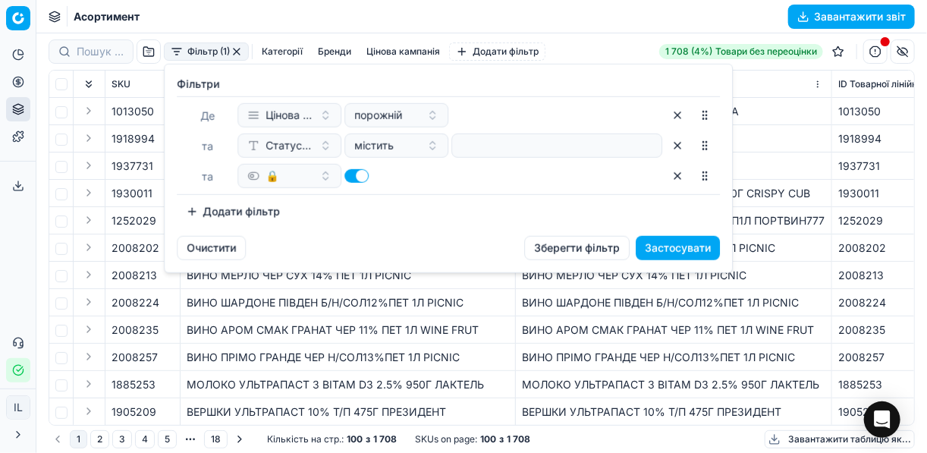
click at [194, 209] on button "Додати фільтр" at bounding box center [233, 212] width 112 height 24
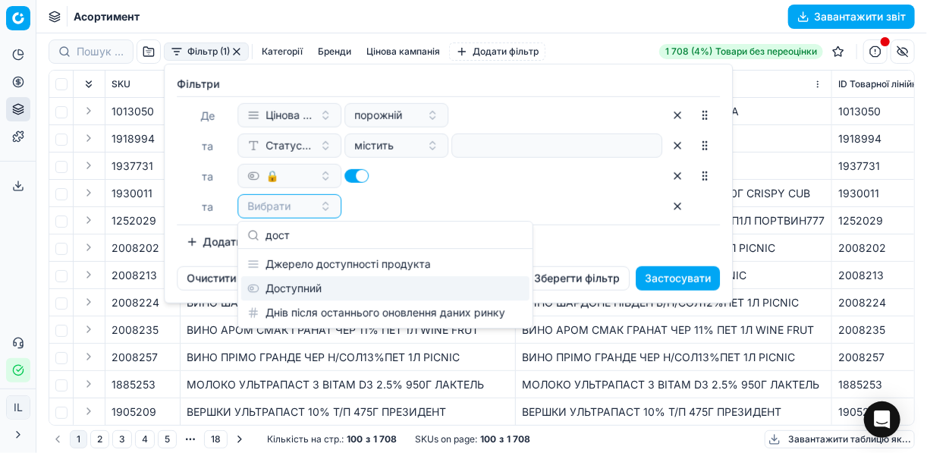
type input "дост"
click at [335, 293] on div "Доступний" at bounding box center [385, 288] width 288 height 24
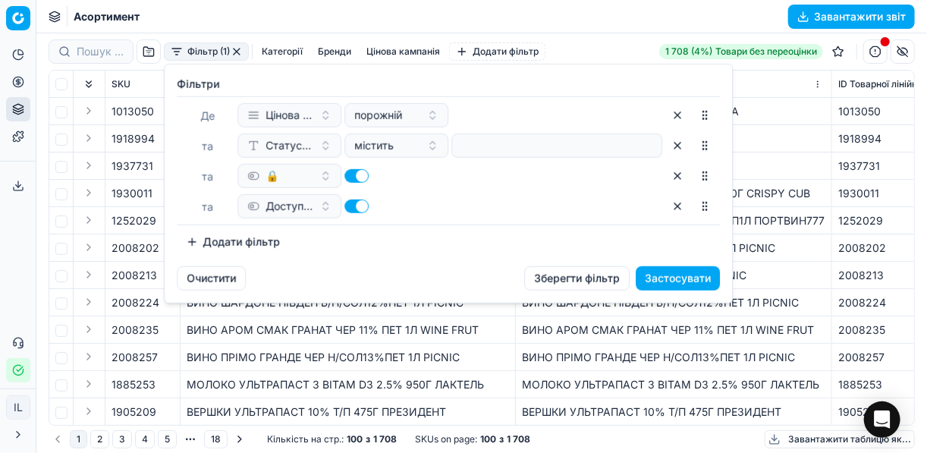
click at [658, 281] on button "Застосувати" at bounding box center [678, 278] width 84 height 24
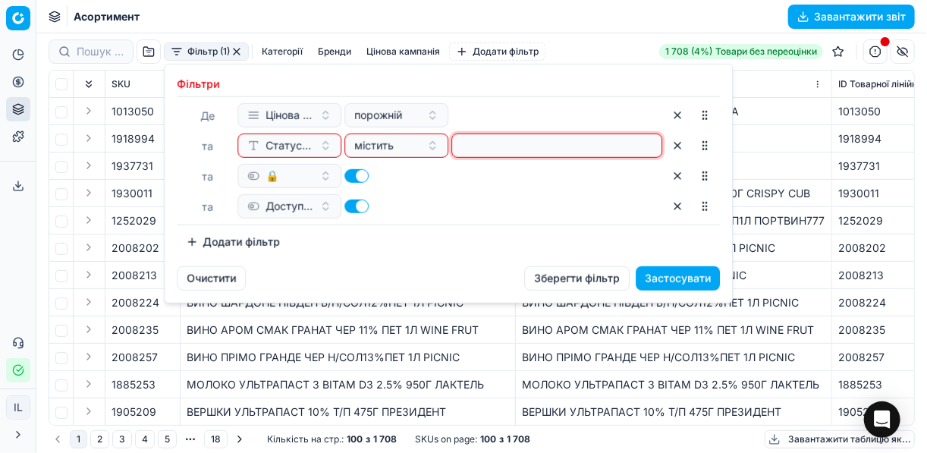
click at [538, 140] on input at bounding box center [556, 145] width 197 height 23
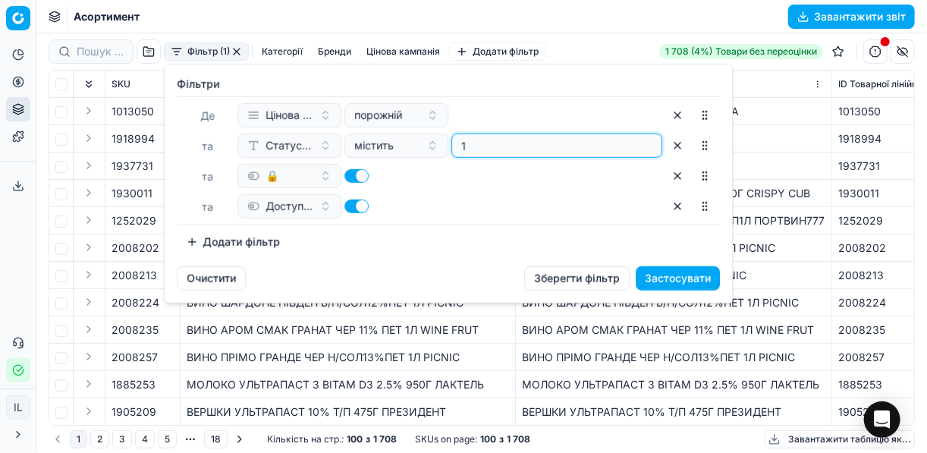
type input "1"
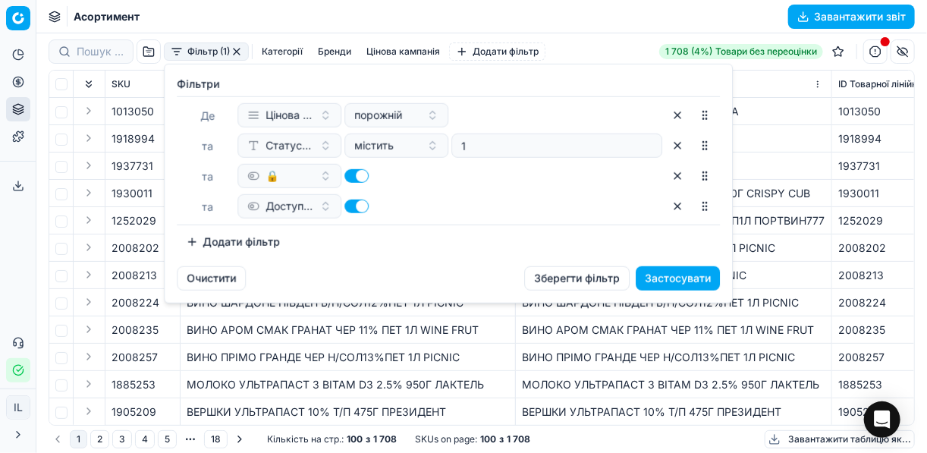
click at [669, 275] on button "Застосувати" at bounding box center [678, 278] width 84 height 24
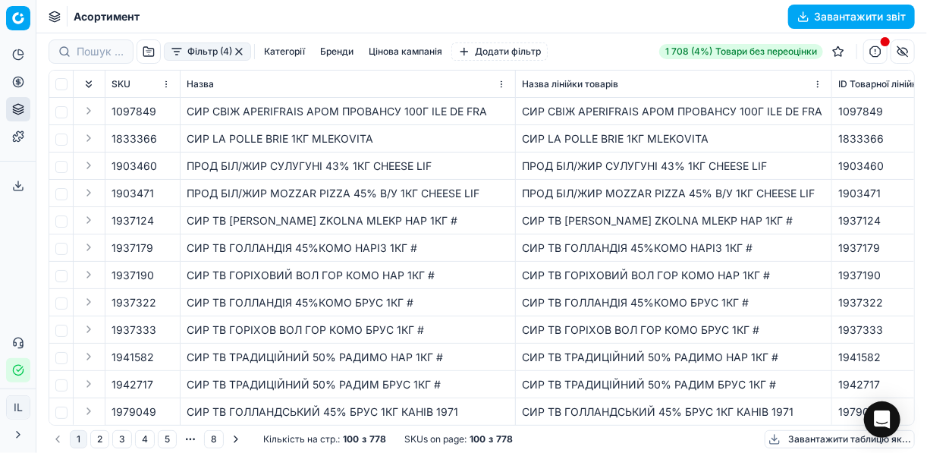
click at [174, 52] on button "Фільтр (4)" at bounding box center [207, 51] width 87 height 18
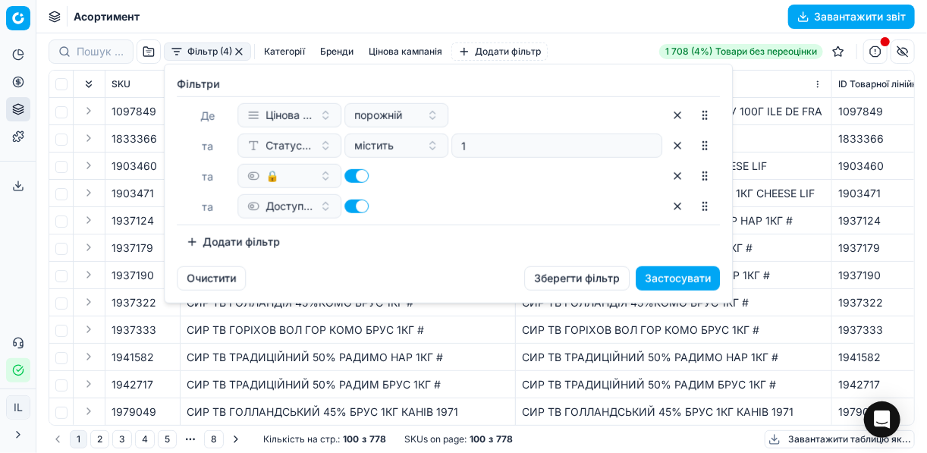
click at [349, 178] on button "button" at bounding box center [357, 176] width 24 height 14
checkbox input "false"
click at [675, 288] on button "Застосувати" at bounding box center [678, 278] width 84 height 24
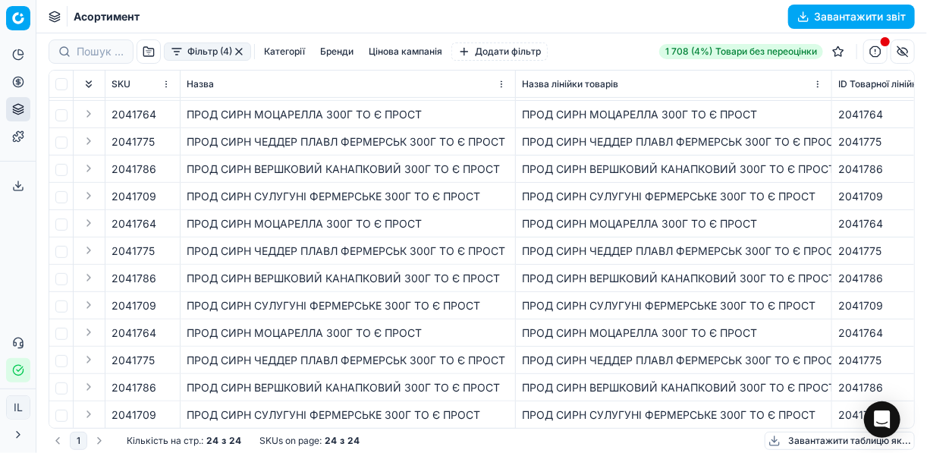
scroll to position [334, 0]
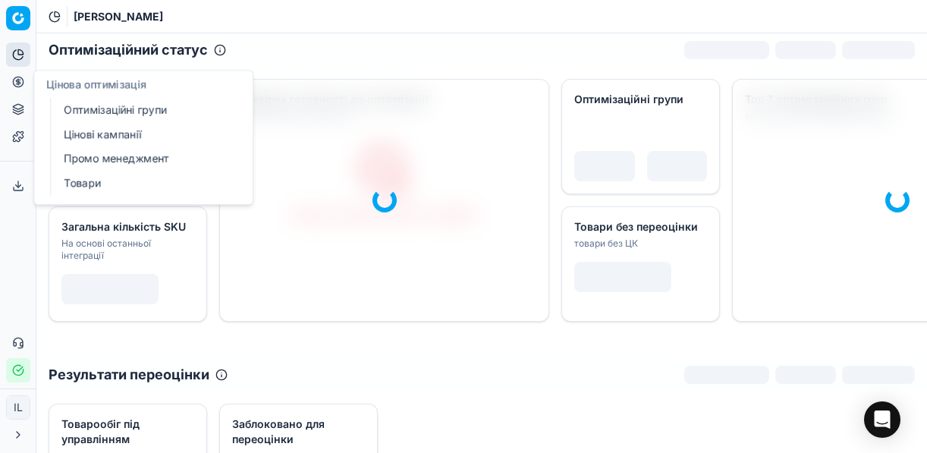
click at [16, 83] on icon at bounding box center [18, 82] width 12 height 12
click at [94, 133] on link "Цінові кампанії" at bounding box center [146, 134] width 177 height 21
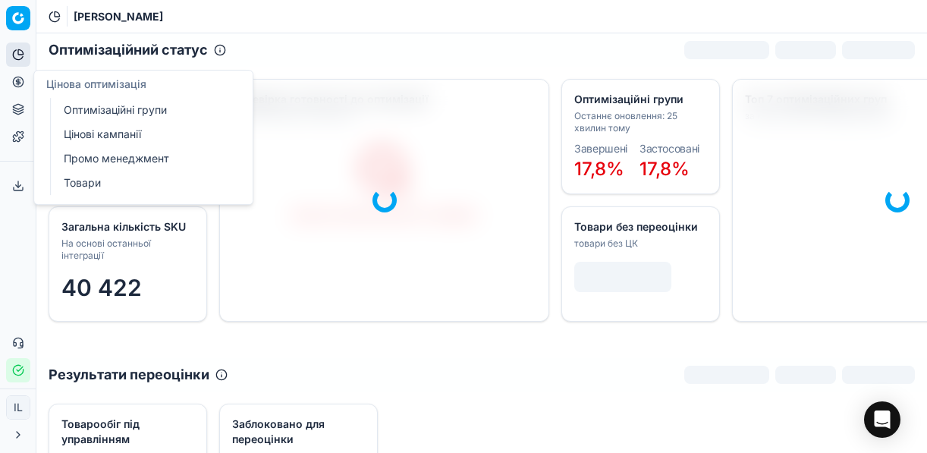
click at [6, 83] on button "Цінова оптимізація" at bounding box center [18, 82] width 24 height 24
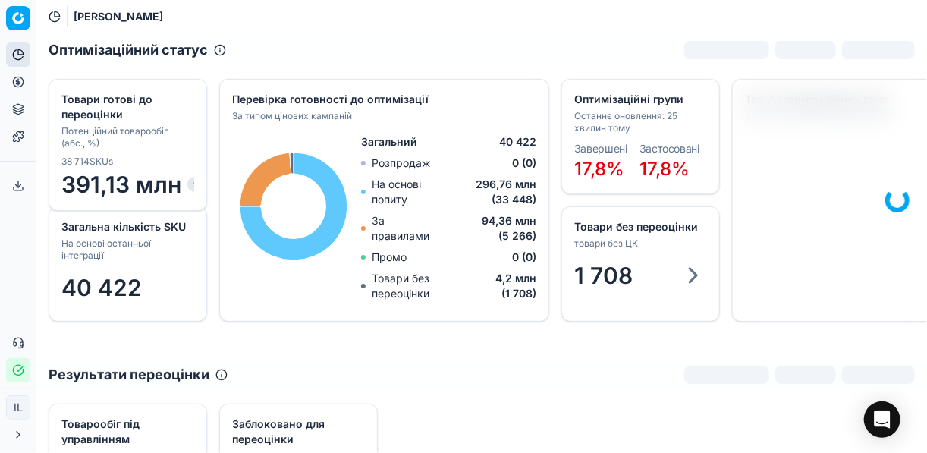
click at [14, 82] on icon at bounding box center [18, 82] width 12 height 12
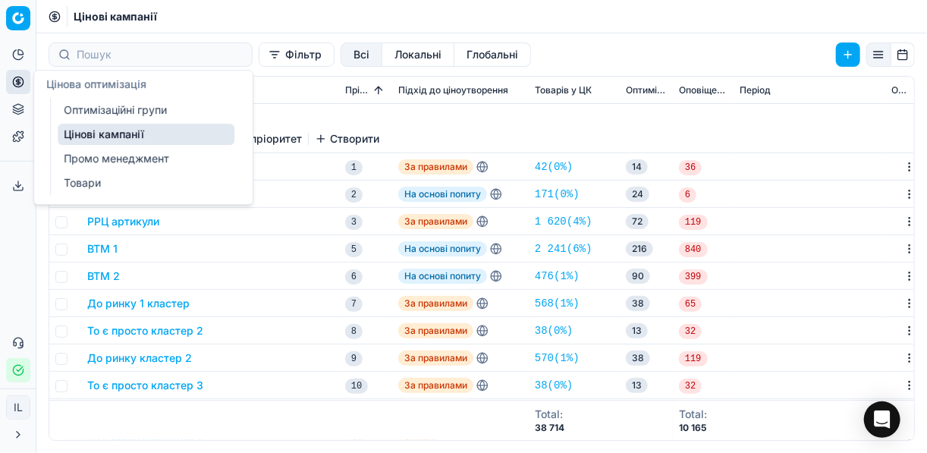
click at [93, 126] on link "Цінові кампанії" at bounding box center [146, 134] width 177 height 21
click at [145, 133] on link "Цінові кампанії" at bounding box center [146, 134] width 177 height 21
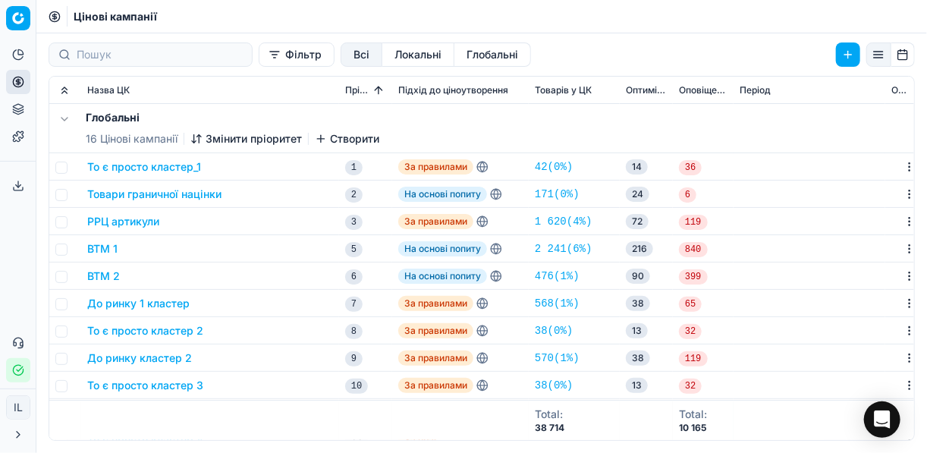
click at [259, 55] on button "Фільтр" at bounding box center [297, 54] width 76 height 24
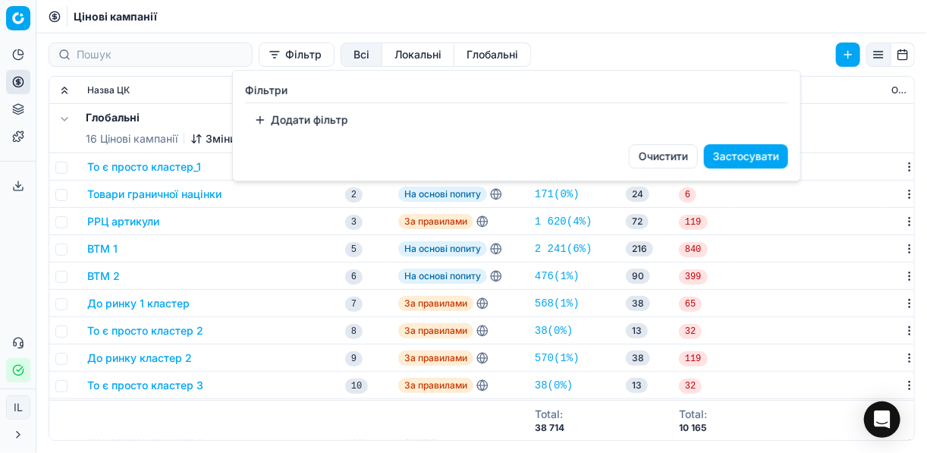
click at [260, 116] on button "Додати фільтр" at bounding box center [301, 120] width 112 height 24
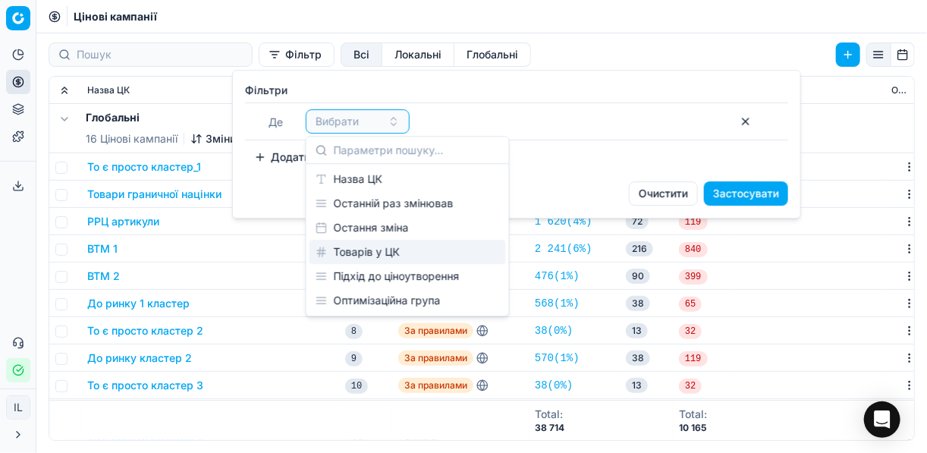
click at [401, 249] on div "Товарів у ЦК" at bounding box center [408, 252] width 197 height 24
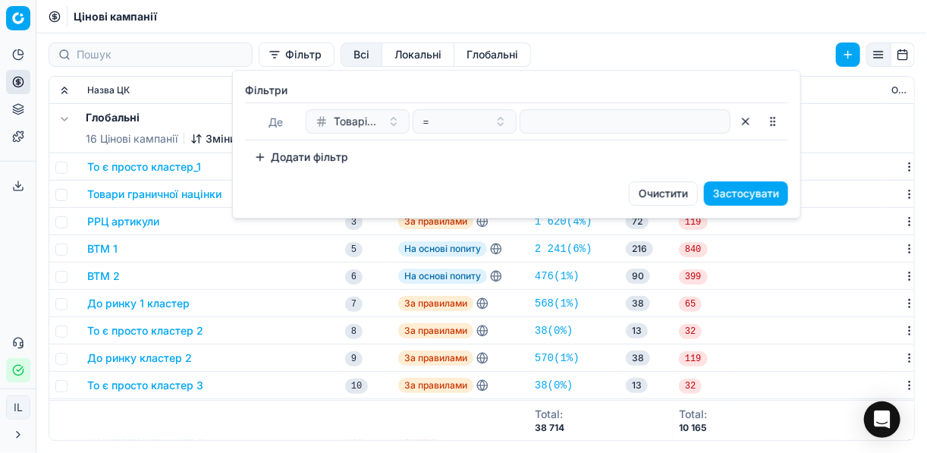
click at [746, 123] on button "button" at bounding box center [746, 121] width 24 height 24
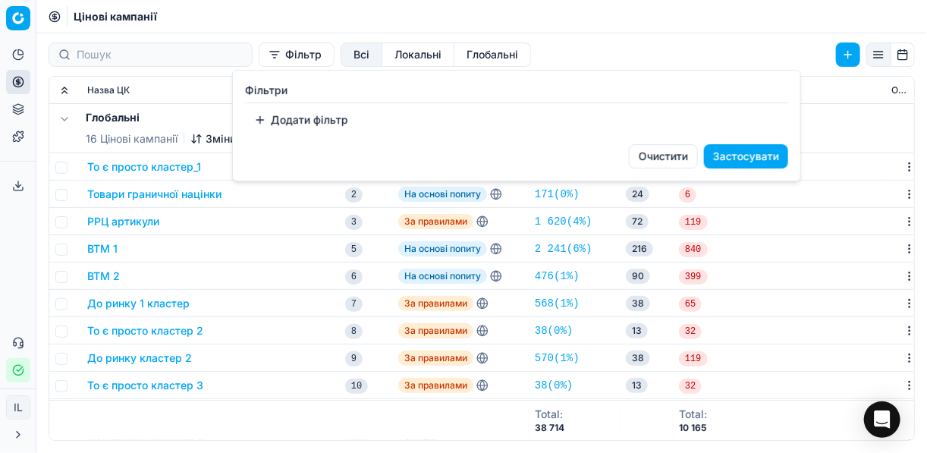
click at [266, 118] on button "Додати фільтр" at bounding box center [301, 120] width 112 height 24
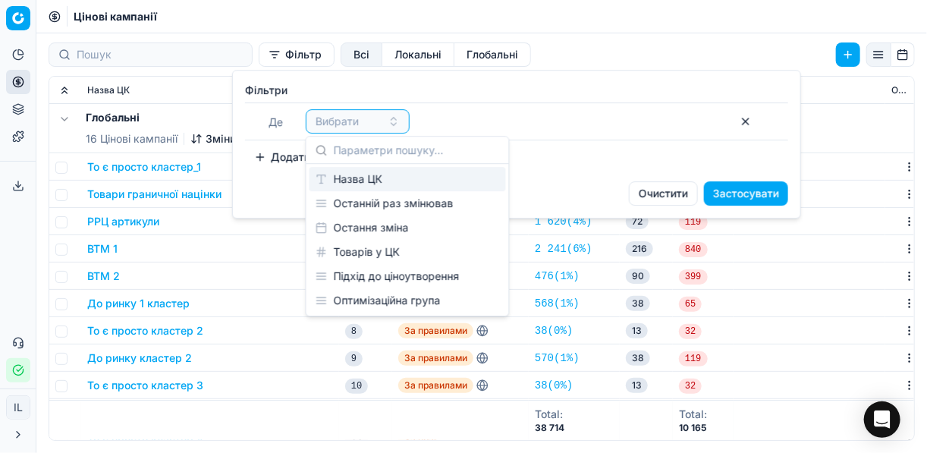
click at [375, 168] on div "Назва ЦК" at bounding box center [408, 179] width 197 height 24
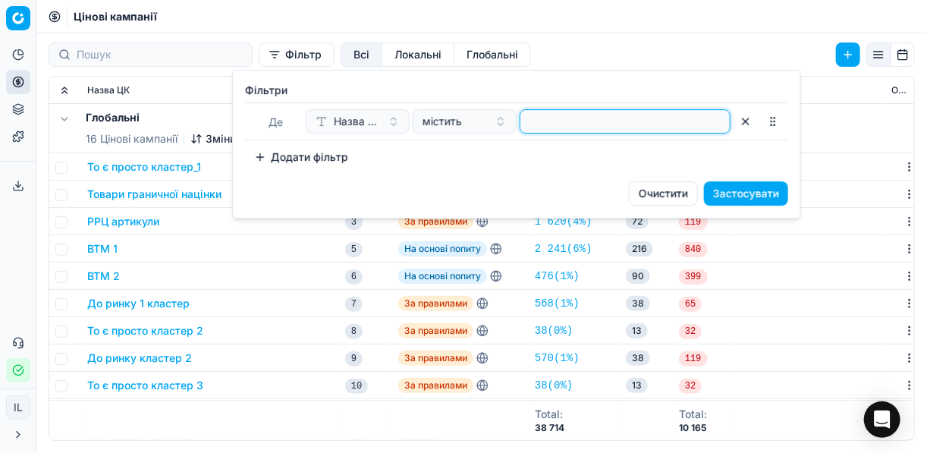
click at [562, 110] on input at bounding box center [625, 121] width 197 height 23
type input "напів"
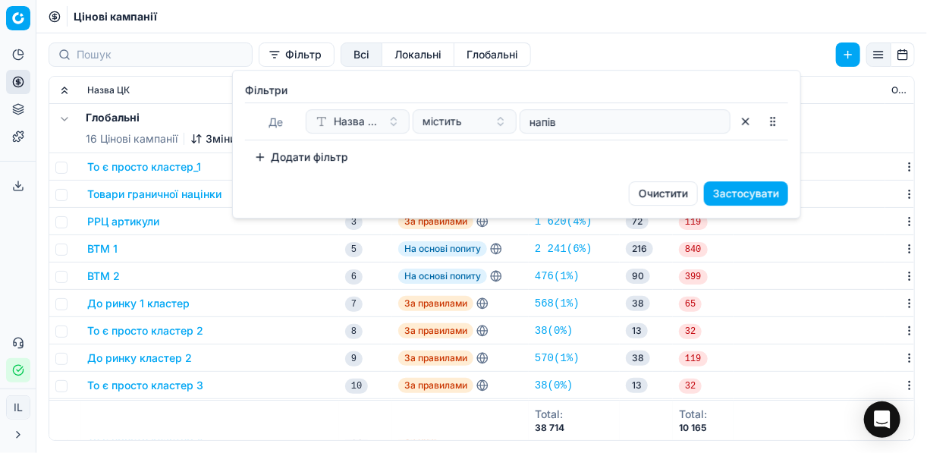
click at [735, 181] on button "Застосувати" at bounding box center [746, 193] width 84 height 24
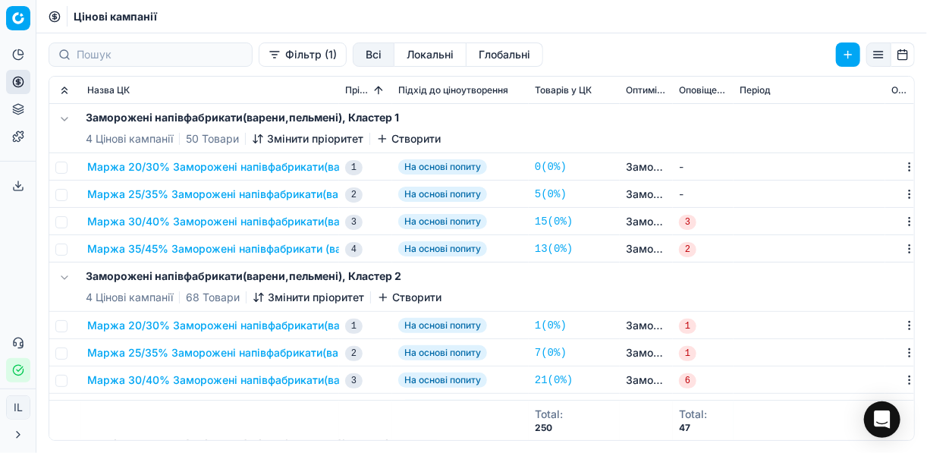
click at [238, 168] on button "Маржа 20/30% Заморожені напівфабрикати(варени,пельмені)" at bounding box center [253, 166] width 332 height 15
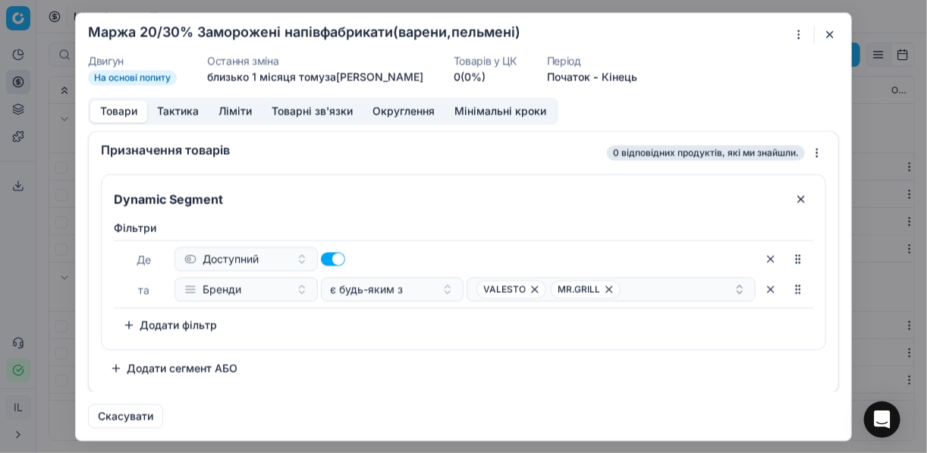
click at [828, 33] on button "button" at bounding box center [830, 34] width 18 height 18
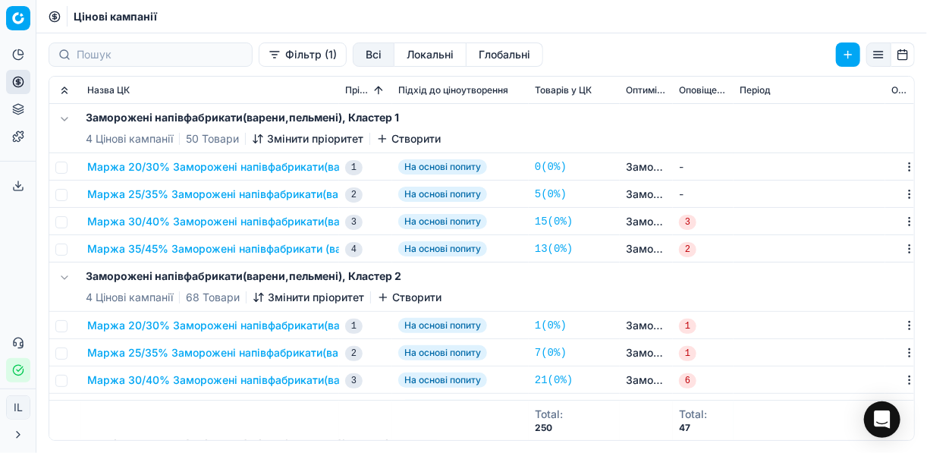
click at [259, 55] on button "Фільтр (1)" at bounding box center [303, 54] width 88 height 24
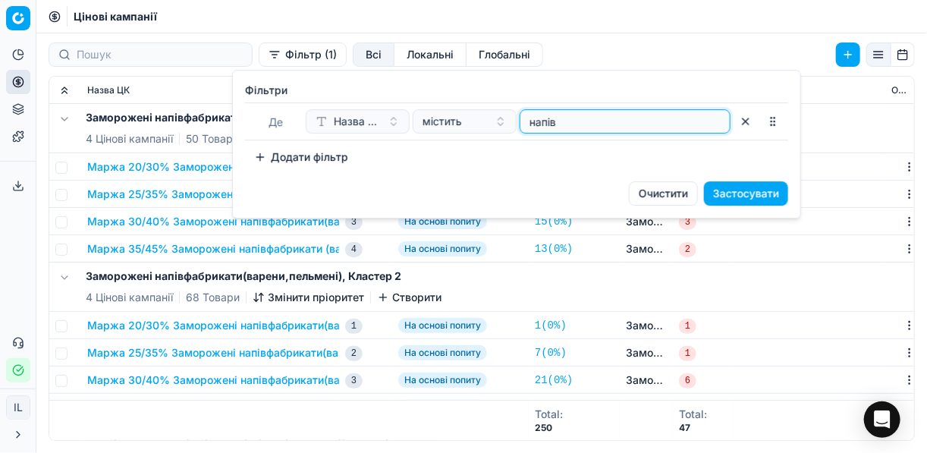
drag, startPoint x: 562, startPoint y: 127, endPoint x: 528, endPoint y: 127, distance: 34.2
click at [528, 127] on input "напів" at bounding box center [625, 121] width 197 height 23
type input "прес"
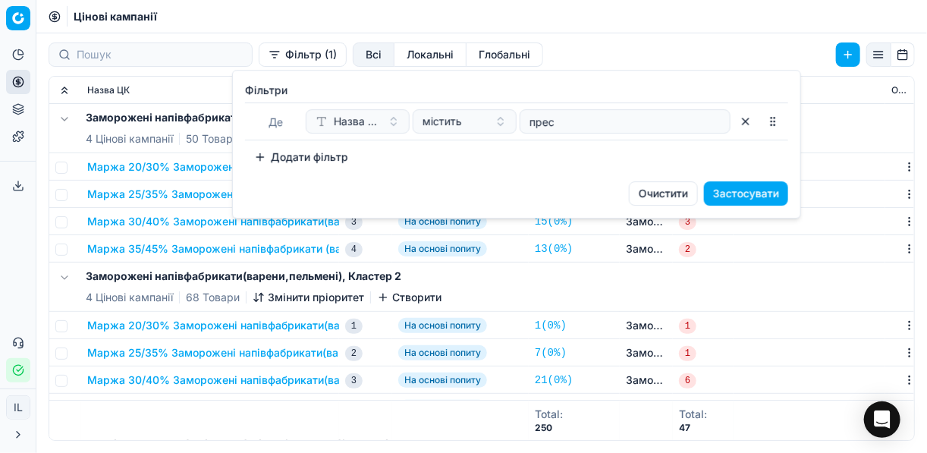
click at [759, 188] on button "Застосувати" at bounding box center [746, 193] width 84 height 24
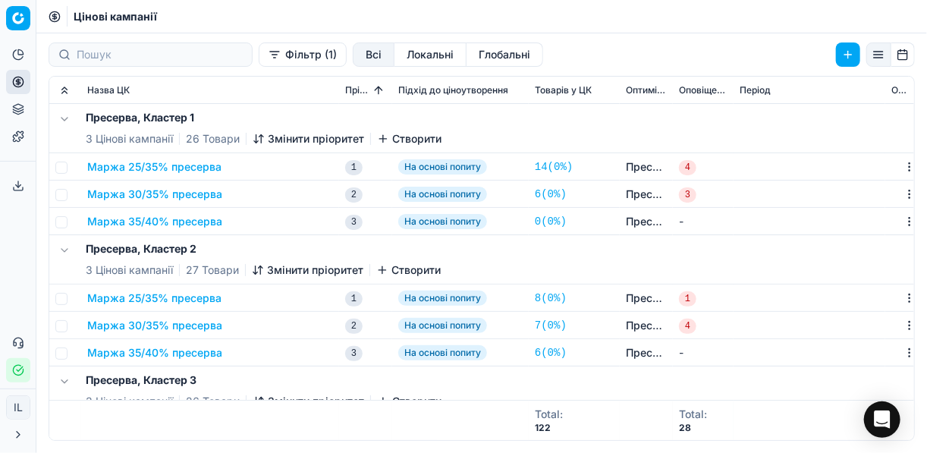
click at [181, 165] on button "Маржа 25/35% пресерва" at bounding box center [154, 166] width 134 height 15
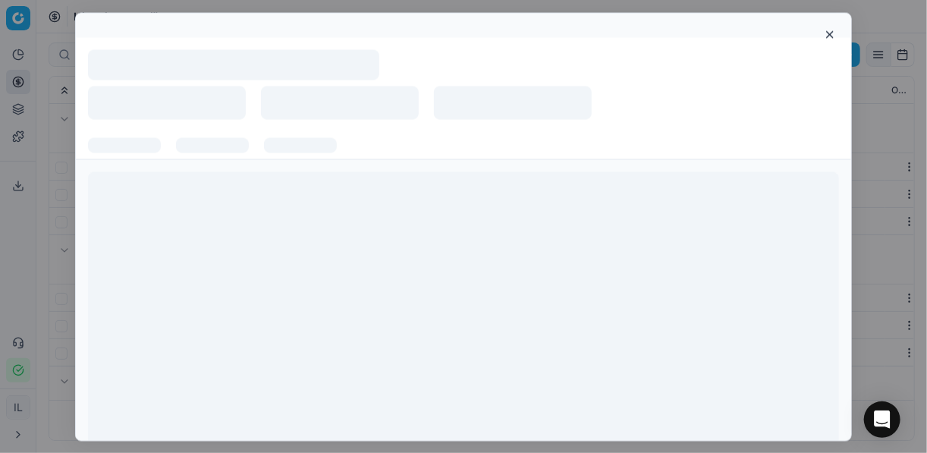
click at [181, 165] on div at bounding box center [464, 317] width 776 height 316
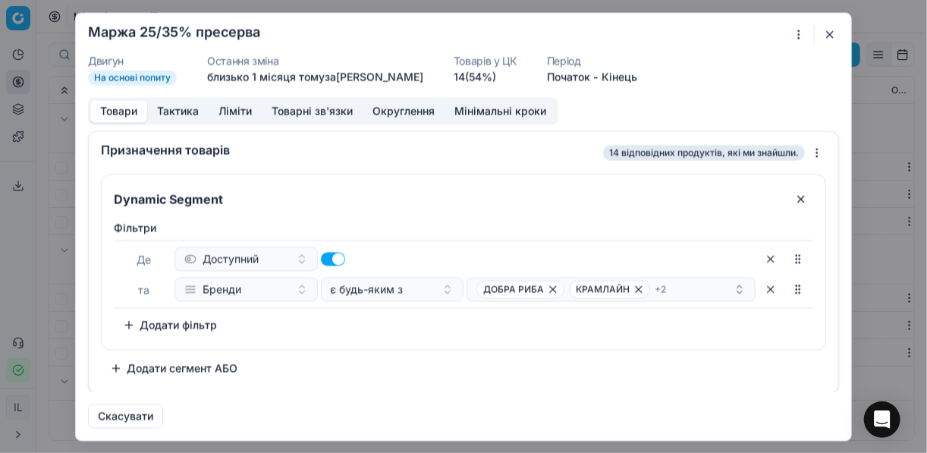
click at [830, 26] on button "button" at bounding box center [830, 34] width 18 height 18
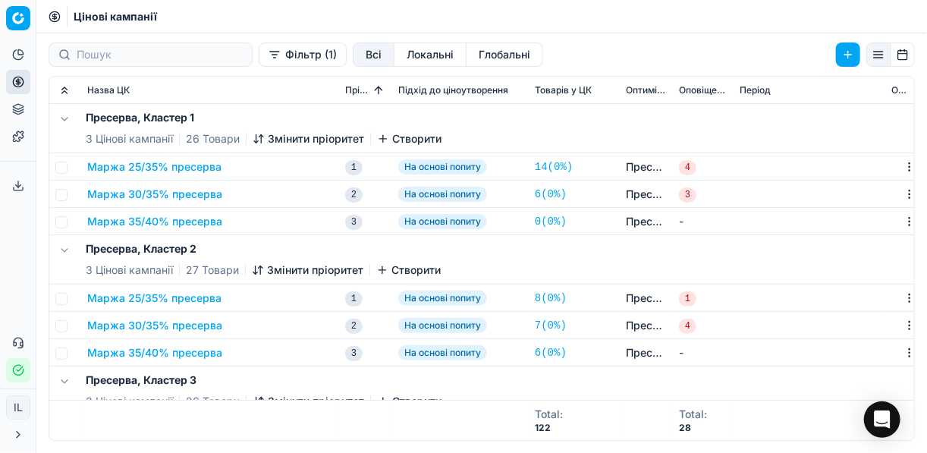
click at [259, 61] on button "Фільтр (1)" at bounding box center [303, 54] width 88 height 24
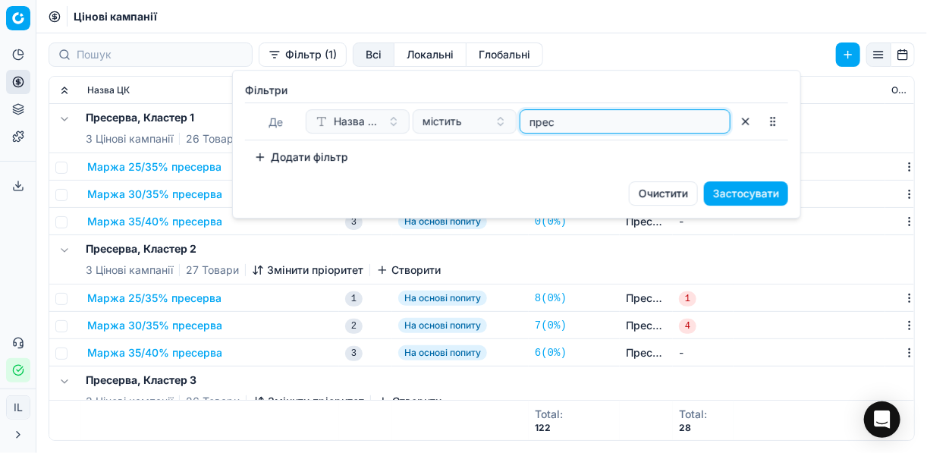
click at [563, 121] on input "прес" at bounding box center [625, 121] width 197 height 23
type input "п"
type input "ікра"
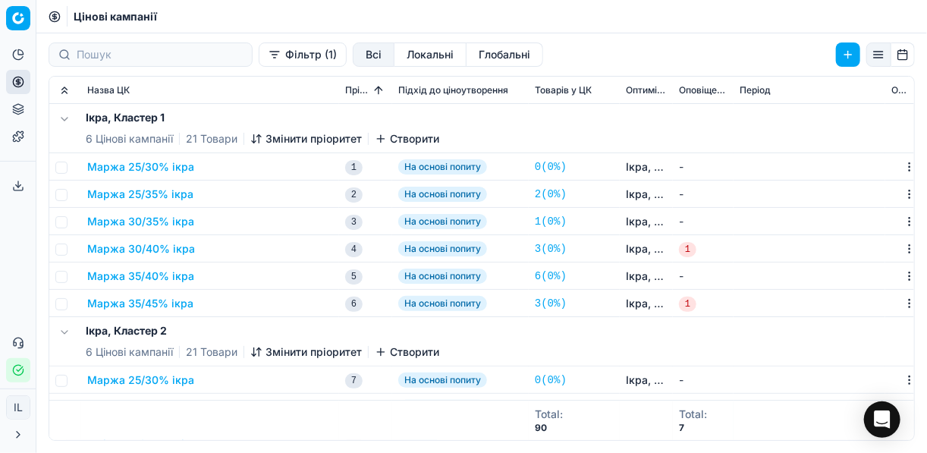
click at [143, 166] on button "Маржа 25/30% ікра" at bounding box center [140, 166] width 107 height 15
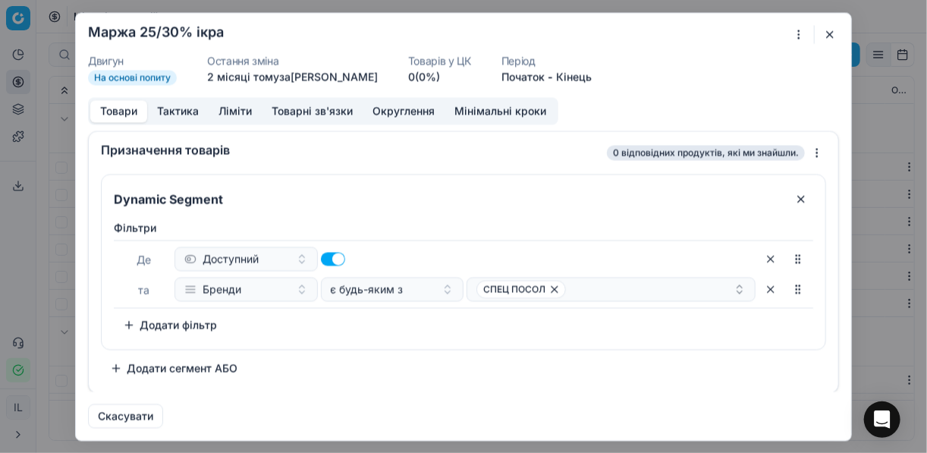
click at [833, 33] on button "button" at bounding box center [830, 34] width 18 height 18
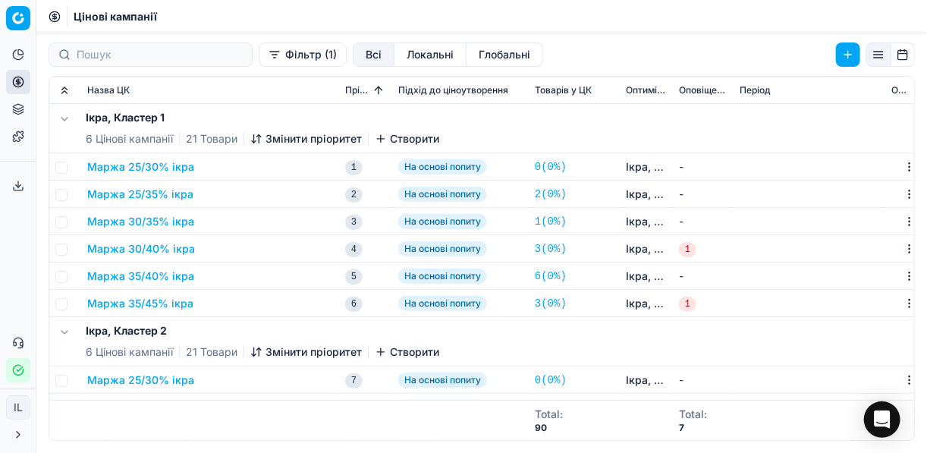
click at [260, 55] on button "Фільтр (1)" at bounding box center [303, 54] width 88 height 24
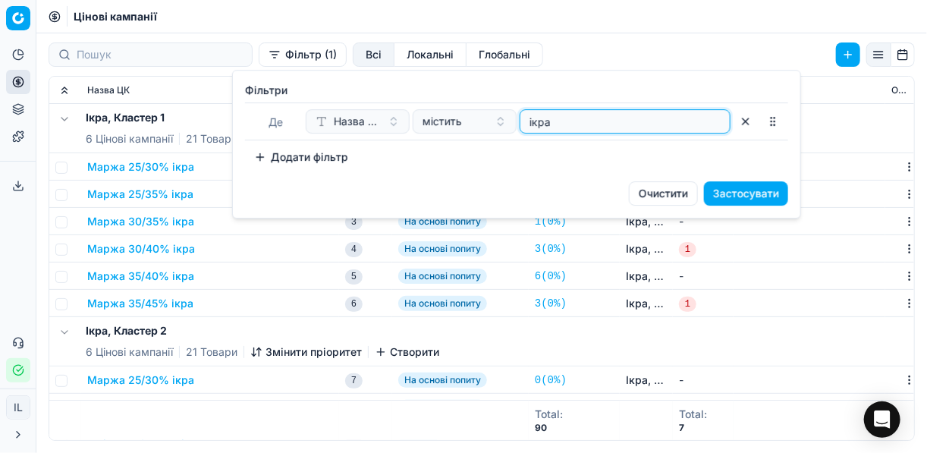
drag, startPoint x: 565, startPoint y: 126, endPoint x: 533, endPoint y: 123, distance: 32.8
click at [533, 123] on input "ікра" at bounding box center [625, 121] width 197 height 23
type input "і"
type input "овоч"
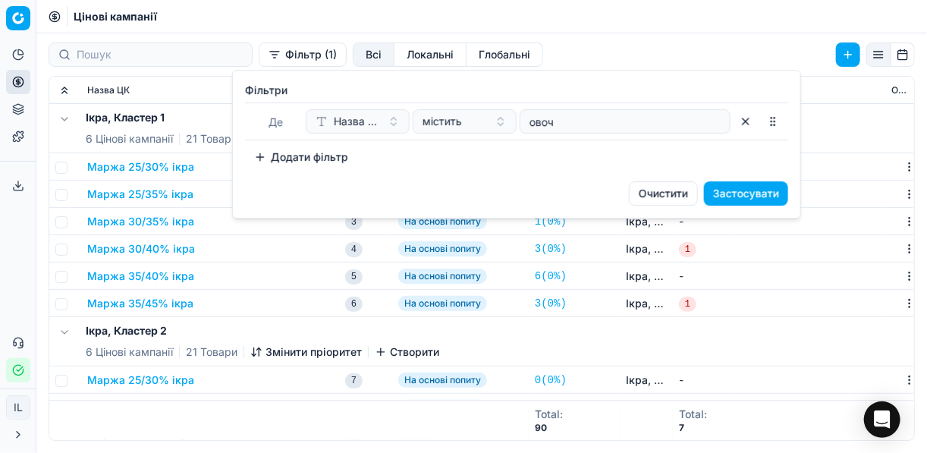
click at [732, 189] on button "Застосувати" at bounding box center [746, 193] width 84 height 24
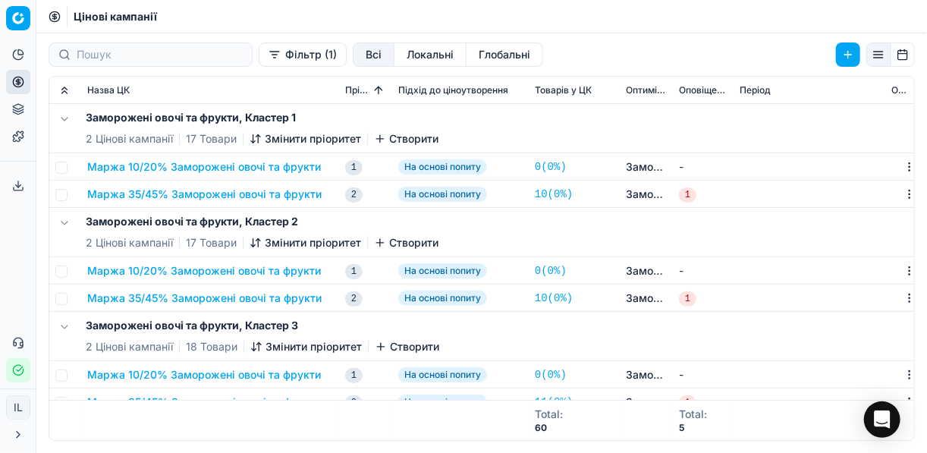
click at [248, 167] on button "Маржа 10/20% Заморожені овочі та фрукти" at bounding box center [204, 166] width 234 height 15
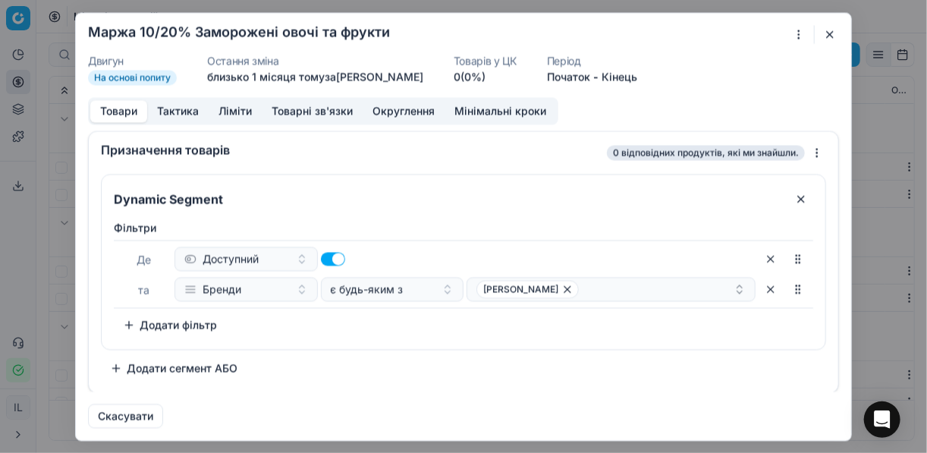
click at [826, 28] on button "button" at bounding box center [830, 34] width 18 height 18
